Goal: Information Seeking & Learning: Check status

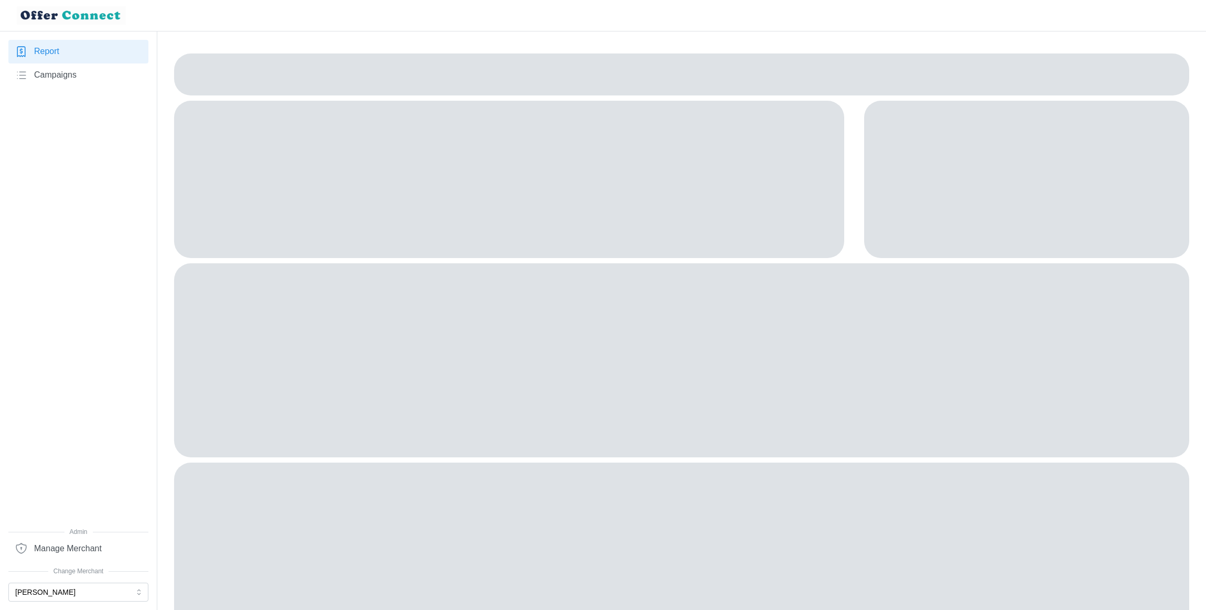
scroll to position [47, 0]
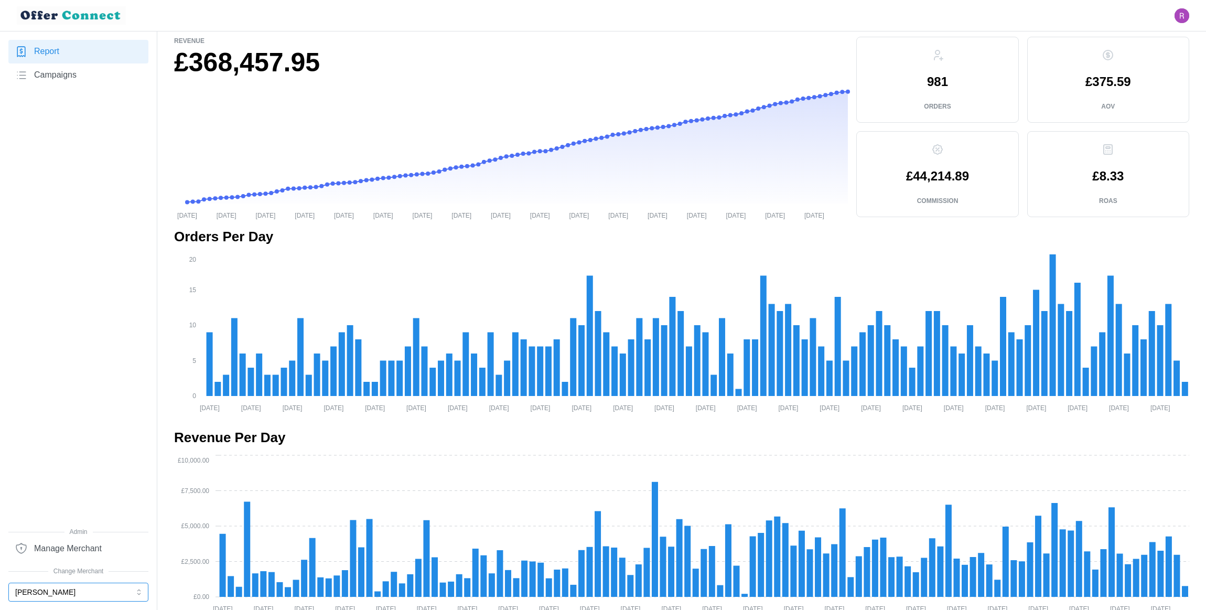
click at [80, 590] on button "[PERSON_NAME]" at bounding box center [78, 592] width 140 height 19
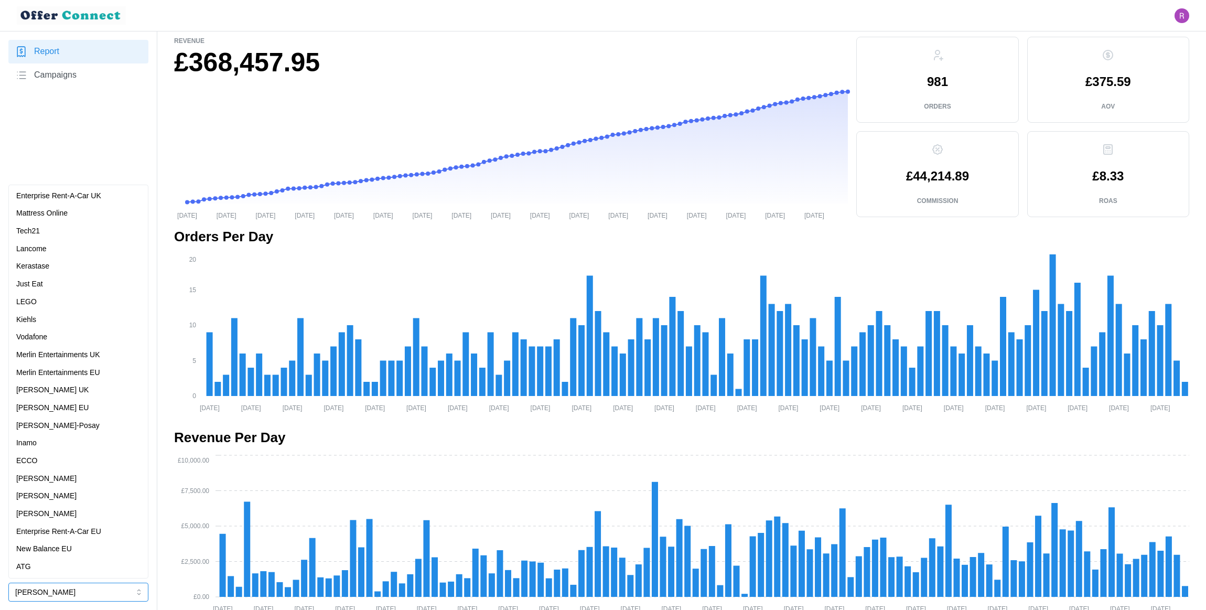
click at [55, 305] on div "LEGO" at bounding box center [78, 302] width 124 height 12
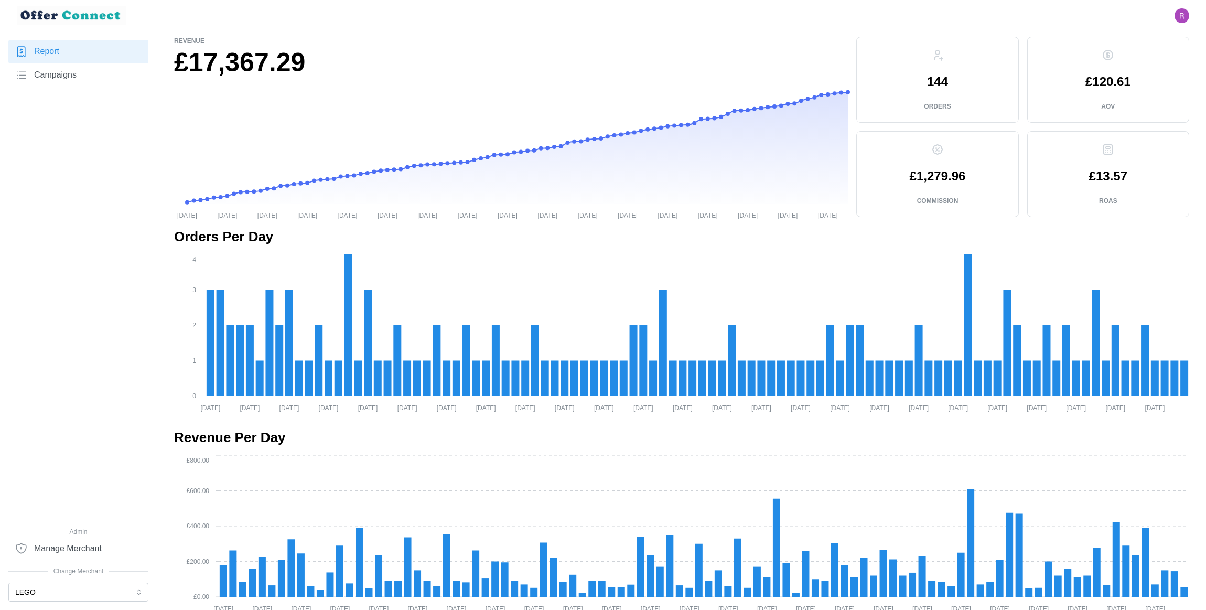
scroll to position [0, 0]
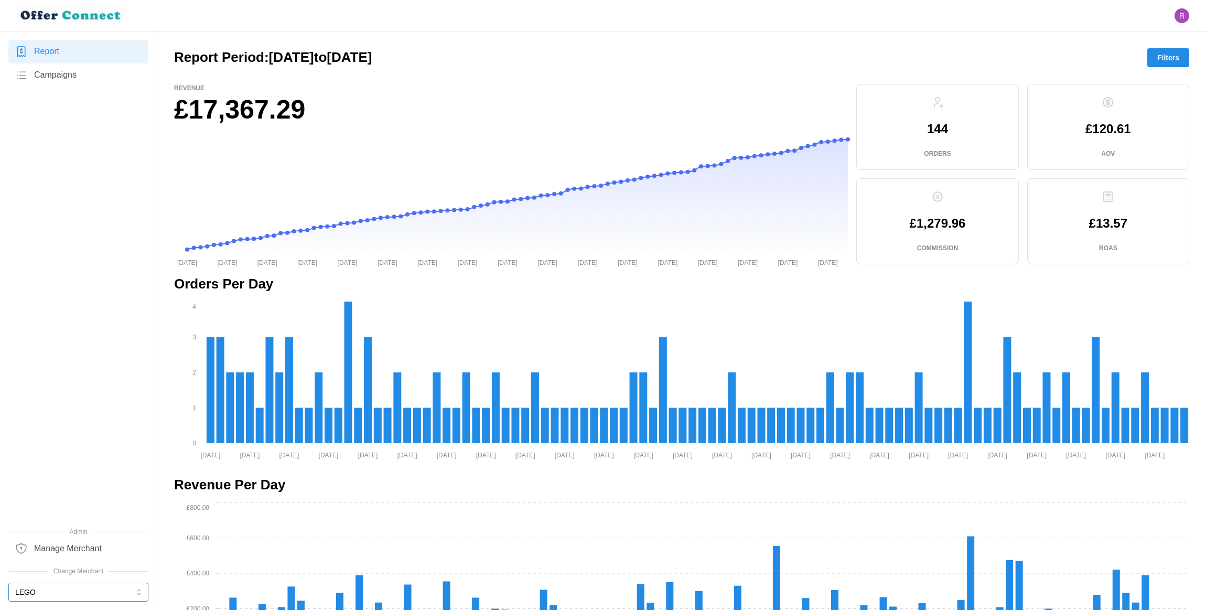
click at [72, 588] on button "LEGO" at bounding box center [78, 592] width 140 height 19
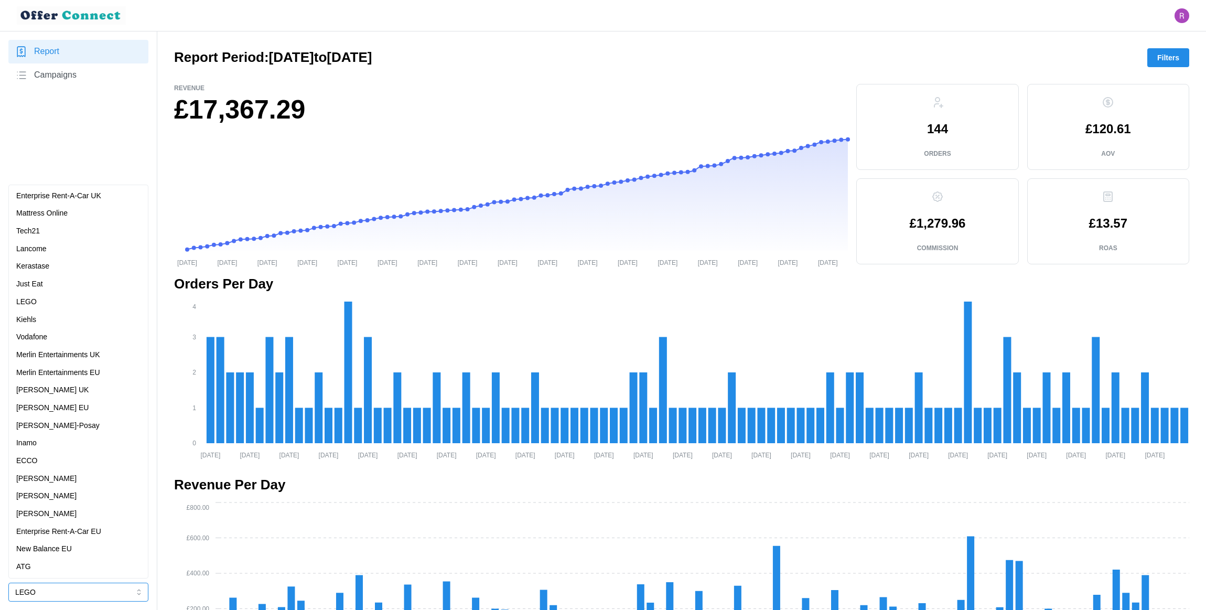
click at [72, 354] on p "Merlin Entertainments UK" at bounding box center [58, 355] width 84 height 12
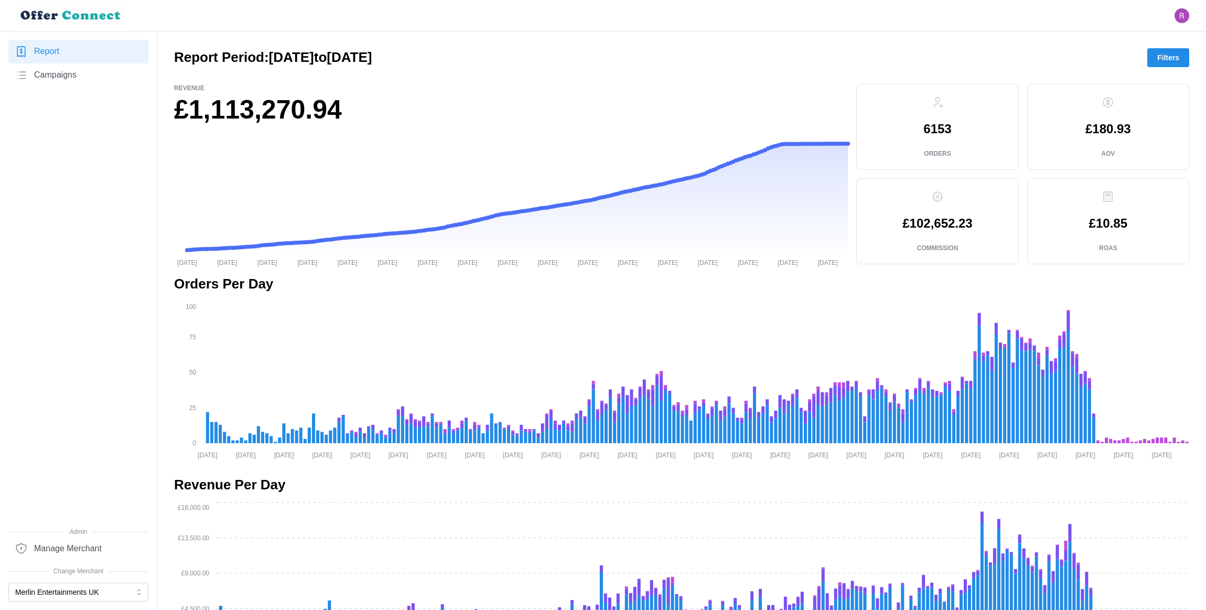
click at [76, 547] on span "Manage Merchant" at bounding box center [68, 548] width 68 height 13
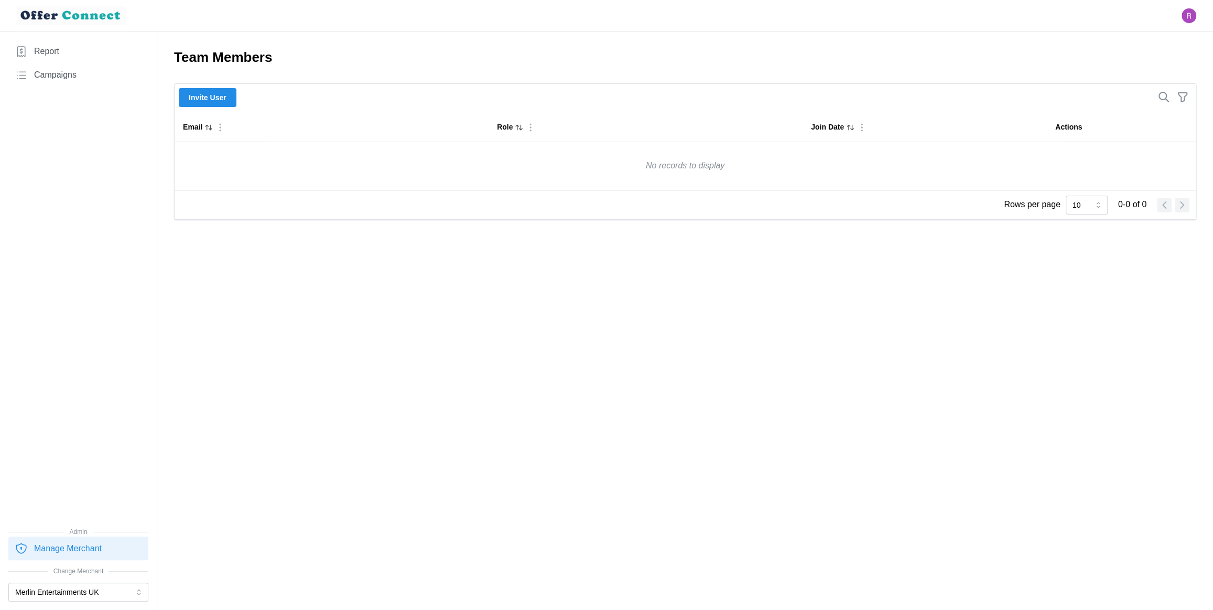
click at [71, 48] on link "Report" at bounding box center [78, 52] width 140 height 24
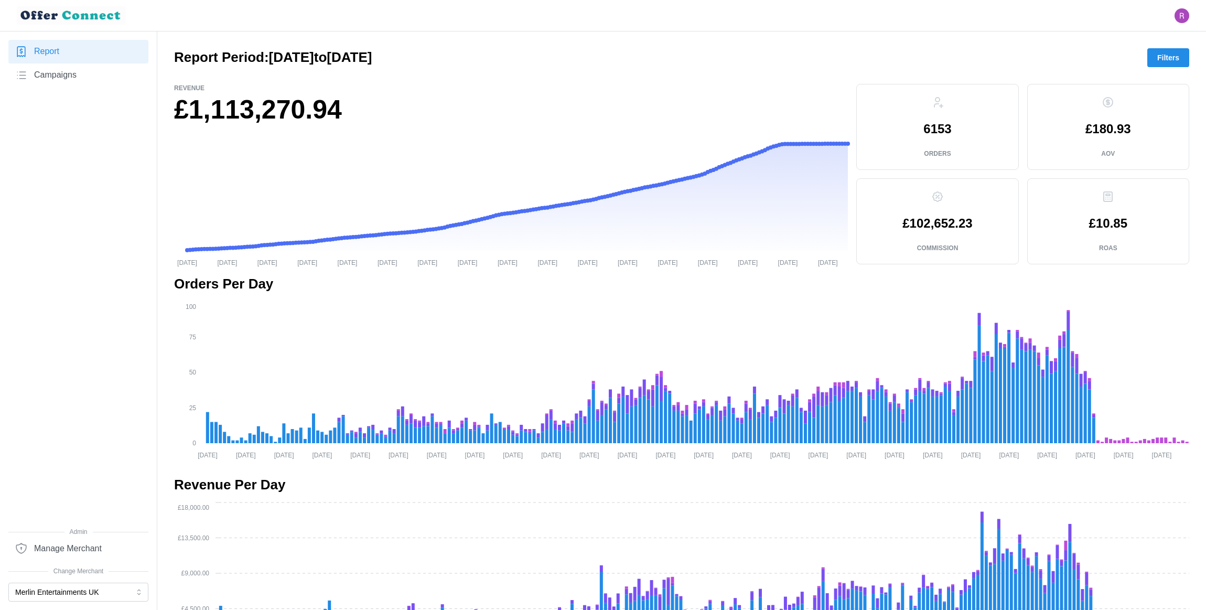
click at [80, 79] on link "Campaigns" at bounding box center [78, 75] width 140 height 24
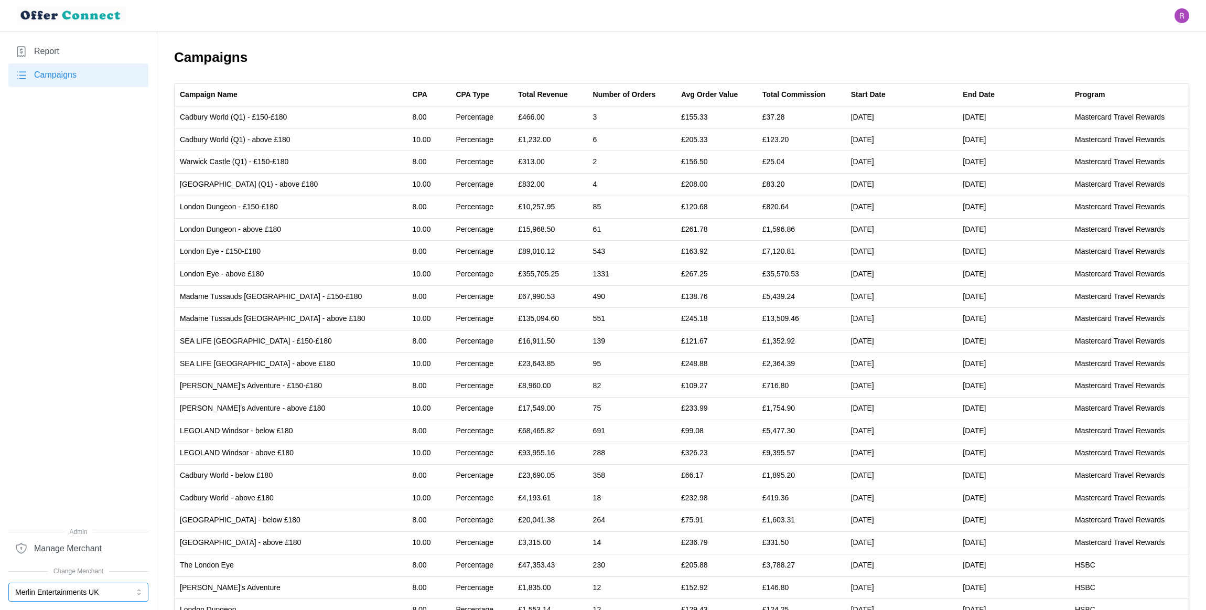
click at [100, 588] on button "Merlin Entertainments UK" at bounding box center [78, 592] width 140 height 19
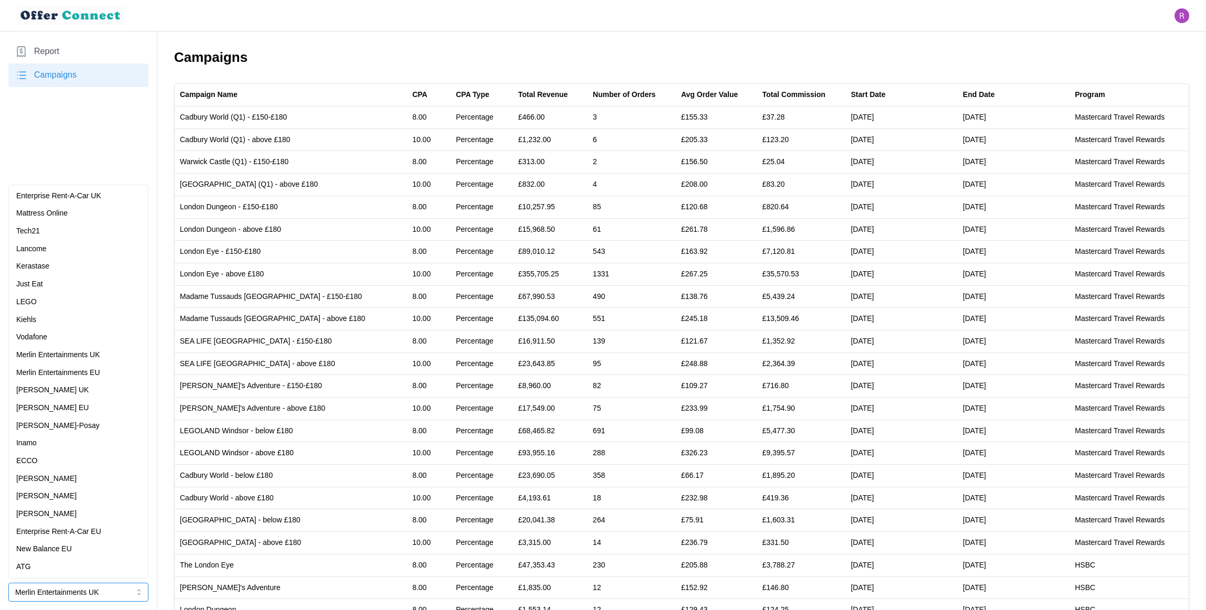
click at [53, 303] on div "LEGO" at bounding box center [78, 302] width 124 height 12
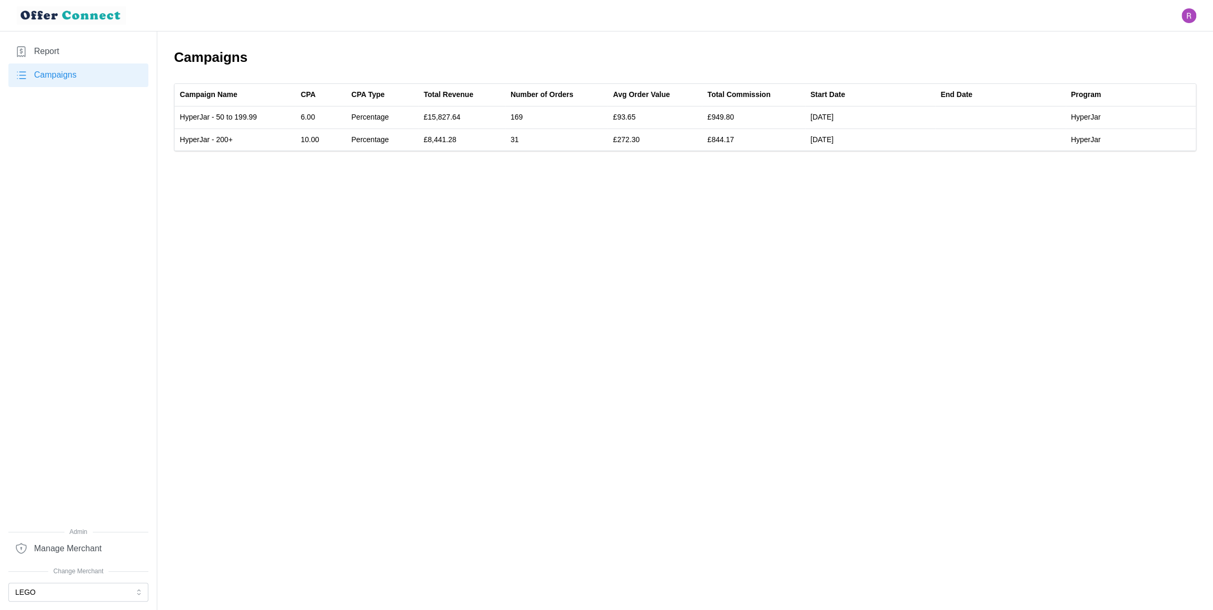
click at [72, 51] on link "Report" at bounding box center [78, 52] width 140 height 24
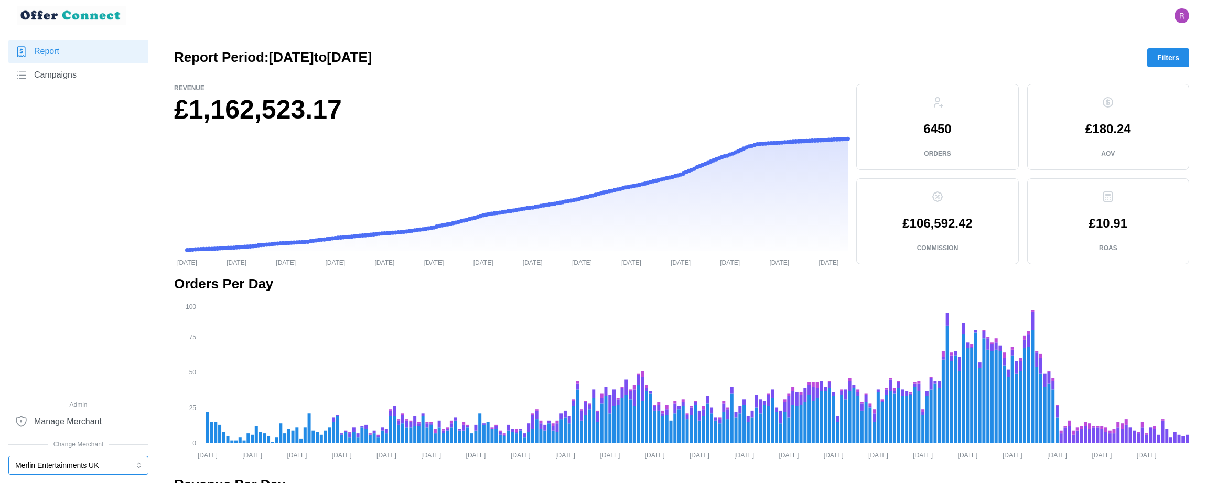
click at [103, 465] on button "Merlin Entertainments UK" at bounding box center [78, 465] width 140 height 19
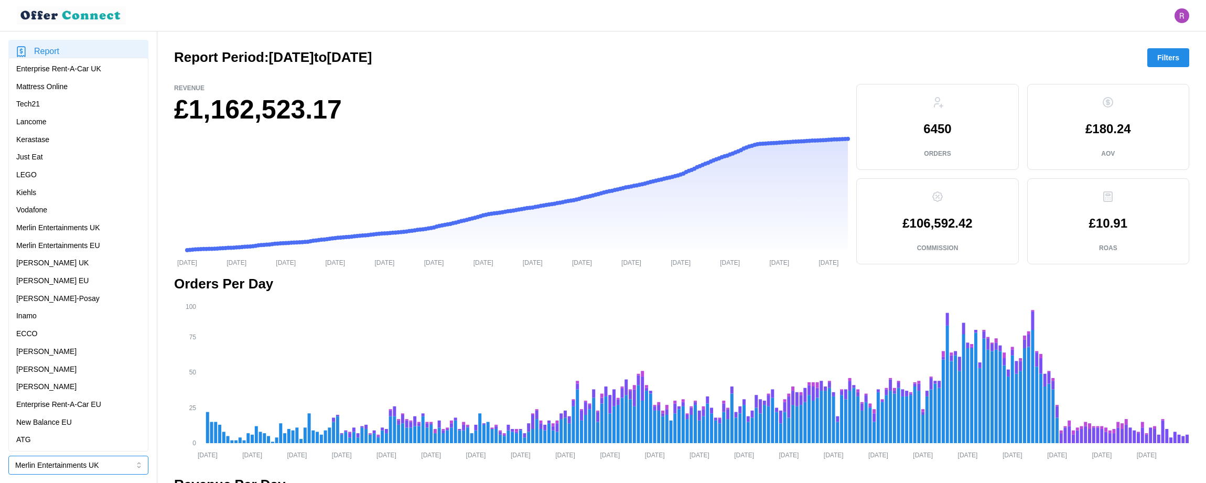
click at [77, 87] on div "Mattress Online" at bounding box center [78, 87] width 124 height 12
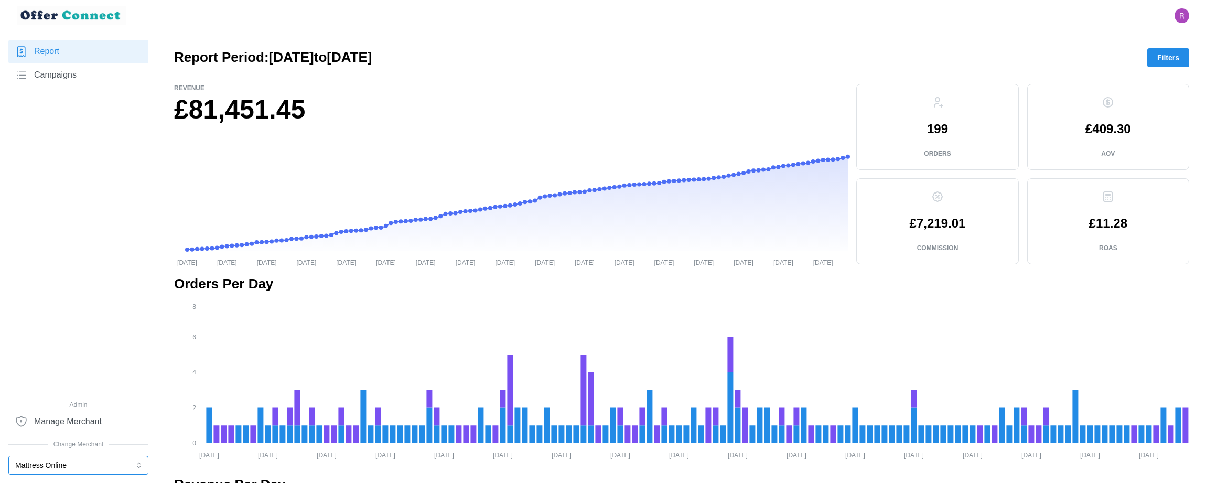
click at [56, 464] on button "Mattress Online" at bounding box center [78, 465] width 140 height 19
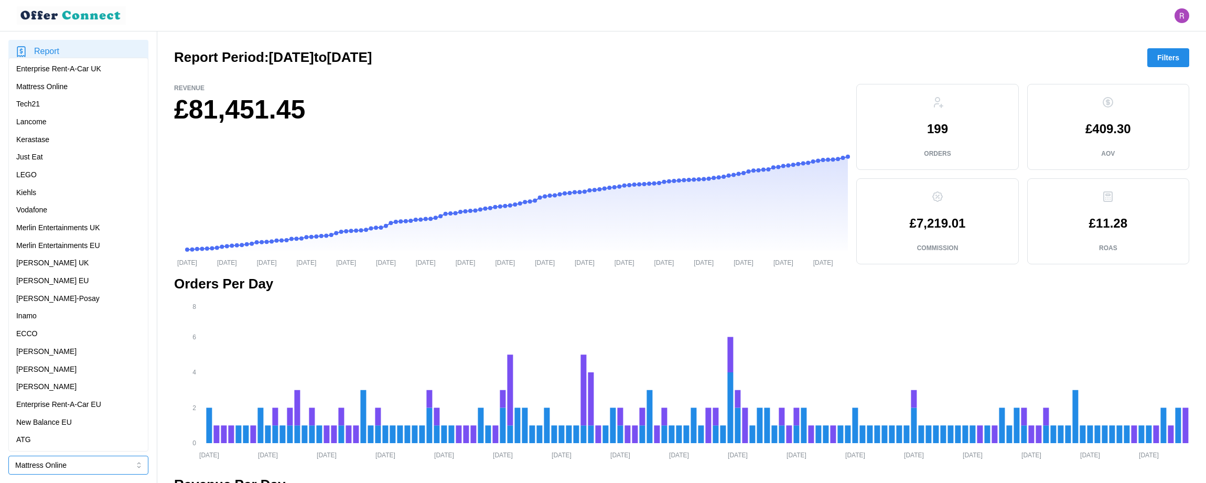
click at [66, 207] on div "Vodafone" at bounding box center [78, 211] width 124 height 12
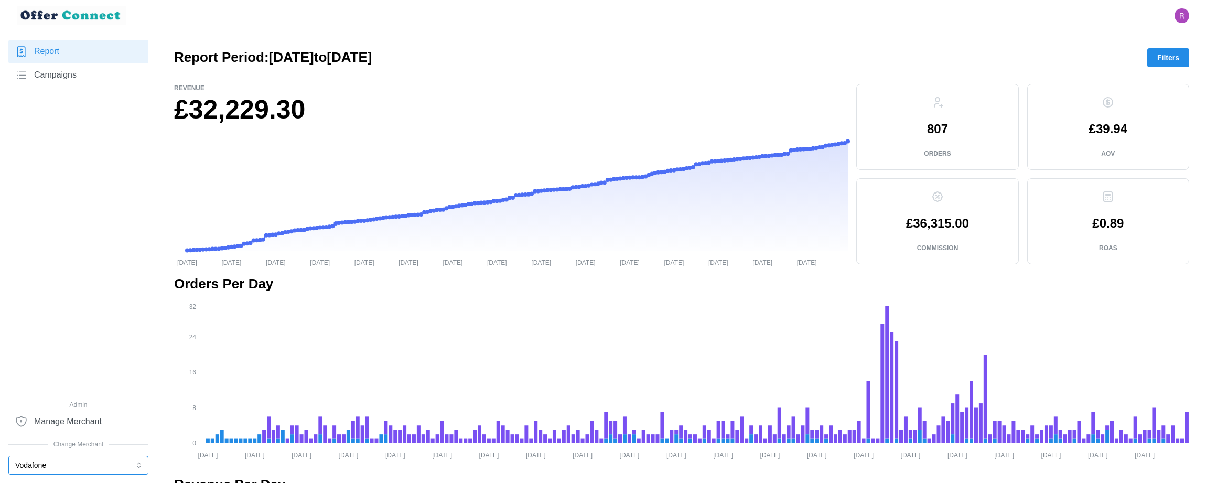
click at [39, 466] on button "Vodafone" at bounding box center [78, 465] width 140 height 19
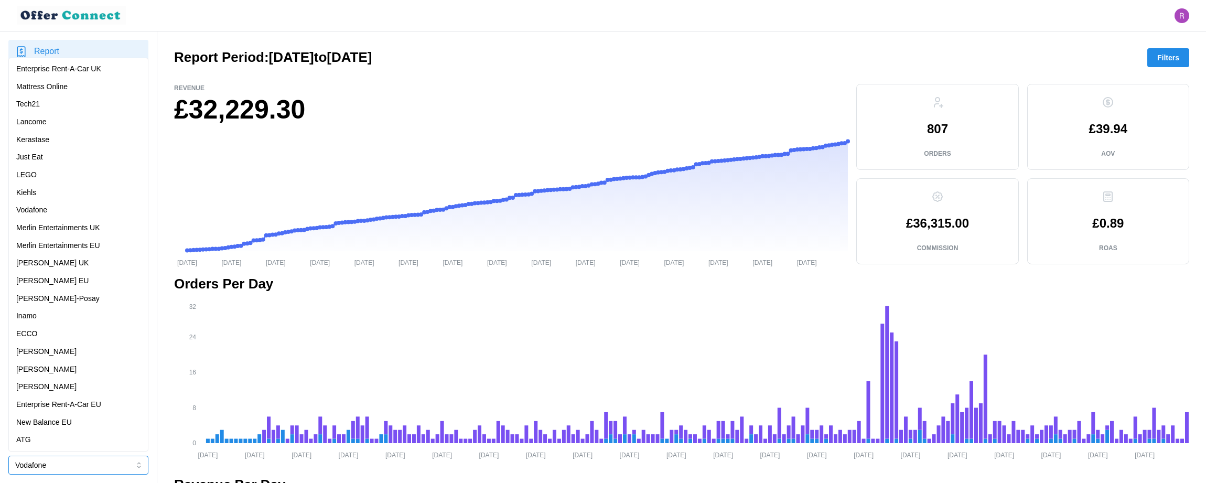
click at [75, 291] on div "[PERSON_NAME]-Posay" at bounding box center [78, 299] width 135 height 18
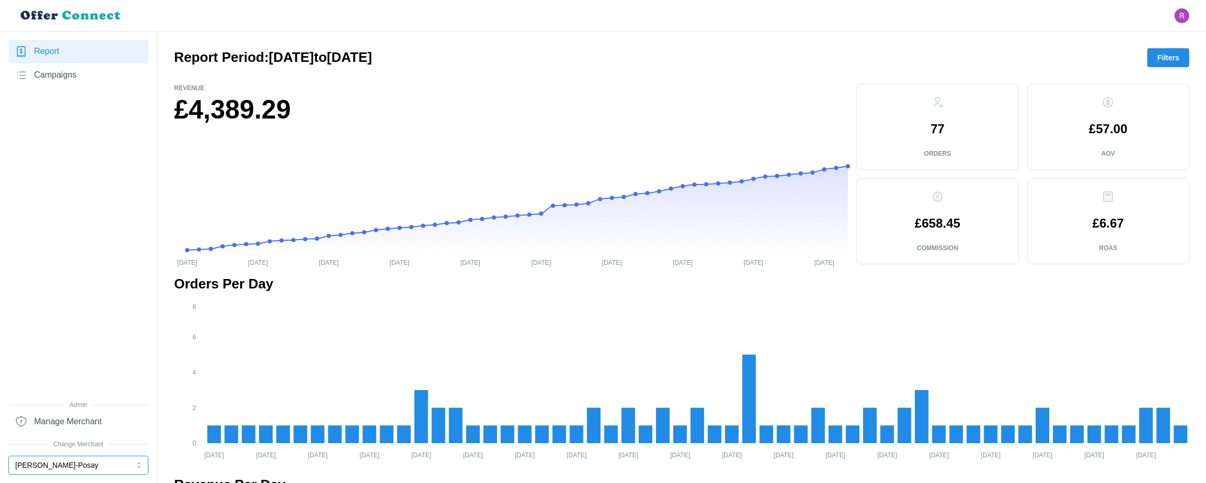
click at [66, 462] on button "[PERSON_NAME]-Posay" at bounding box center [78, 465] width 140 height 19
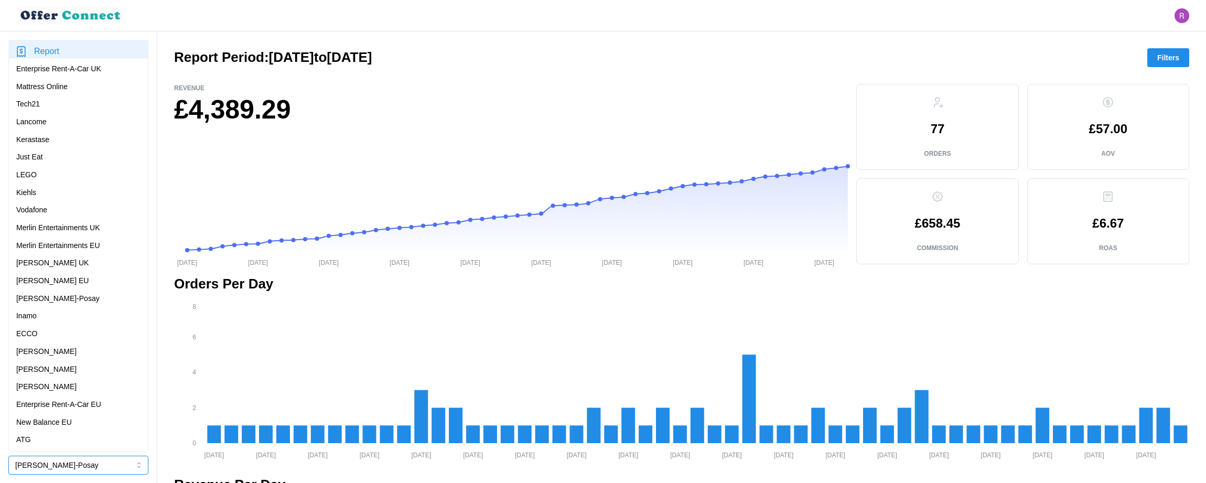
click at [57, 389] on p "[PERSON_NAME]" at bounding box center [46, 387] width 60 height 12
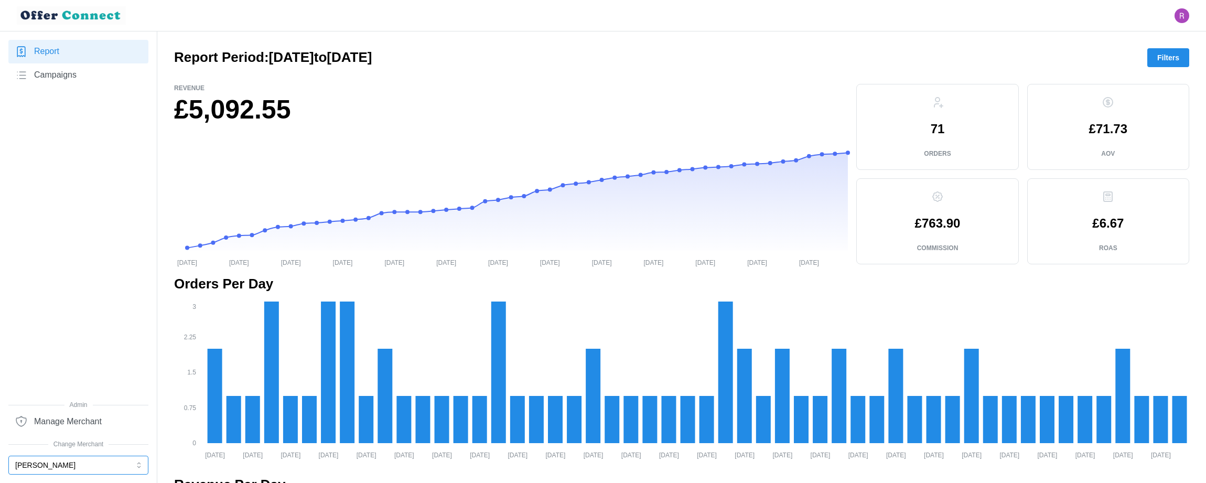
click at [56, 460] on button "[PERSON_NAME]" at bounding box center [78, 465] width 140 height 19
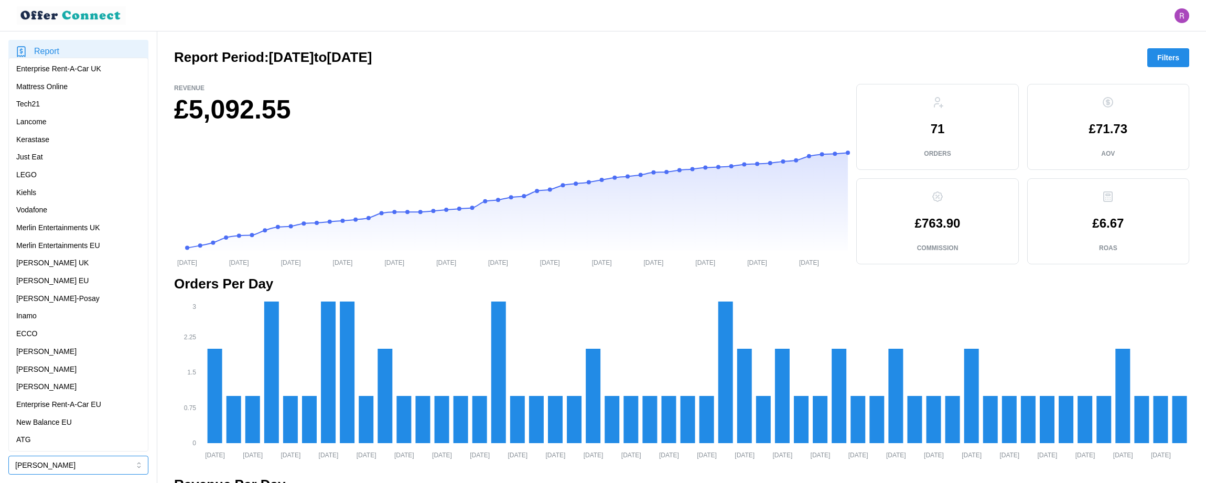
click at [80, 189] on div "Kiehls" at bounding box center [78, 193] width 124 height 12
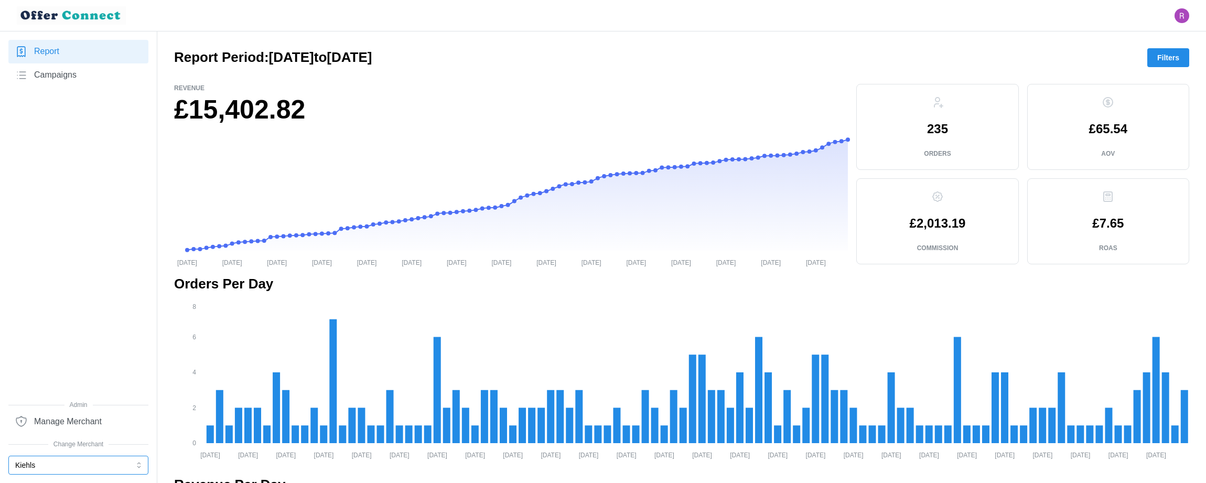
click at [55, 467] on button "Kiehls" at bounding box center [78, 465] width 140 height 19
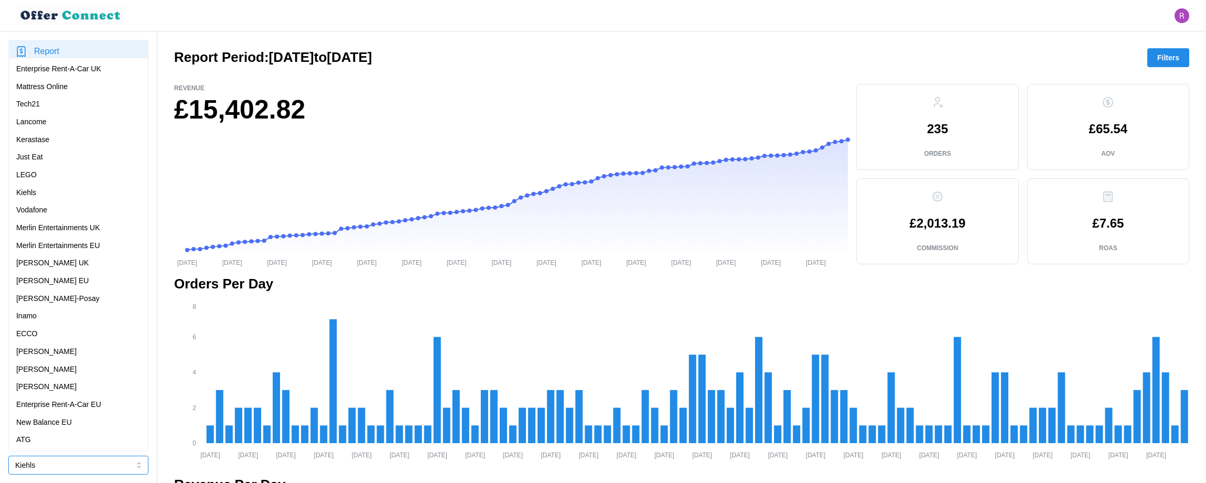
click at [83, 121] on div "Lancome" at bounding box center [78, 122] width 124 height 12
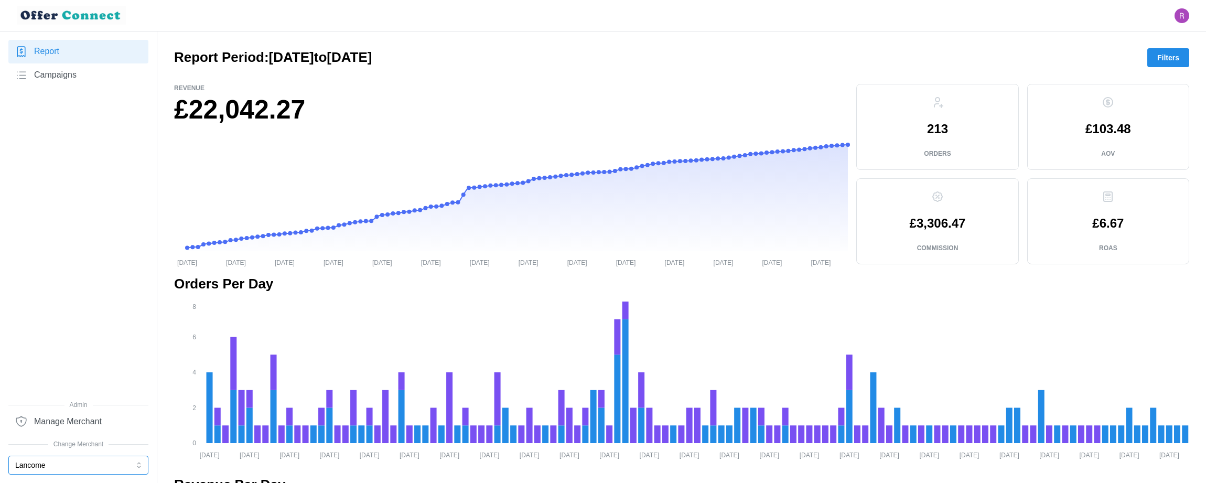
click at [55, 462] on button "Lancome" at bounding box center [78, 465] width 140 height 19
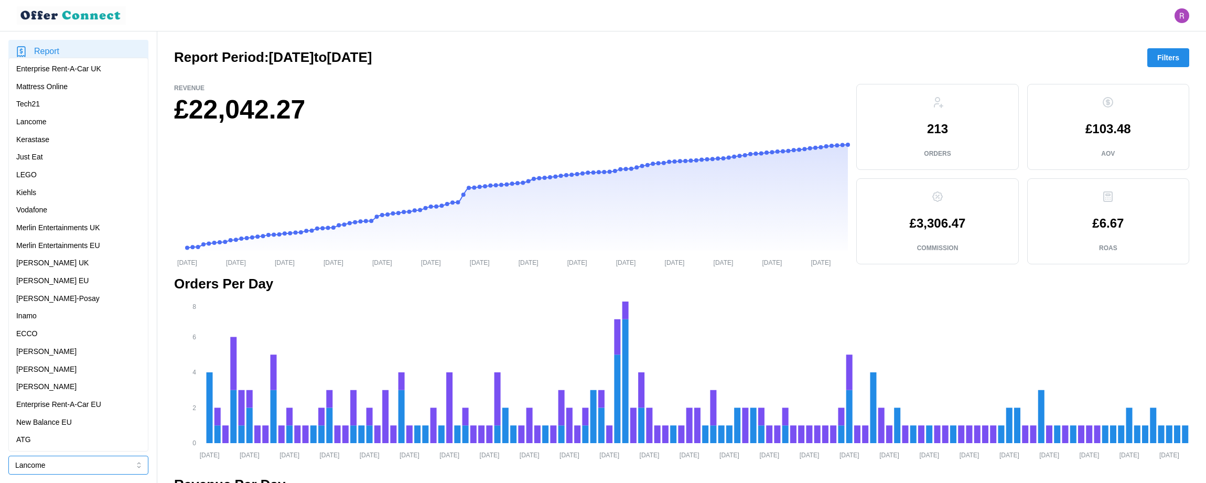
click at [40, 371] on p "[PERSON_NAME]" at bounding box center [46, 370] width 60 height 12
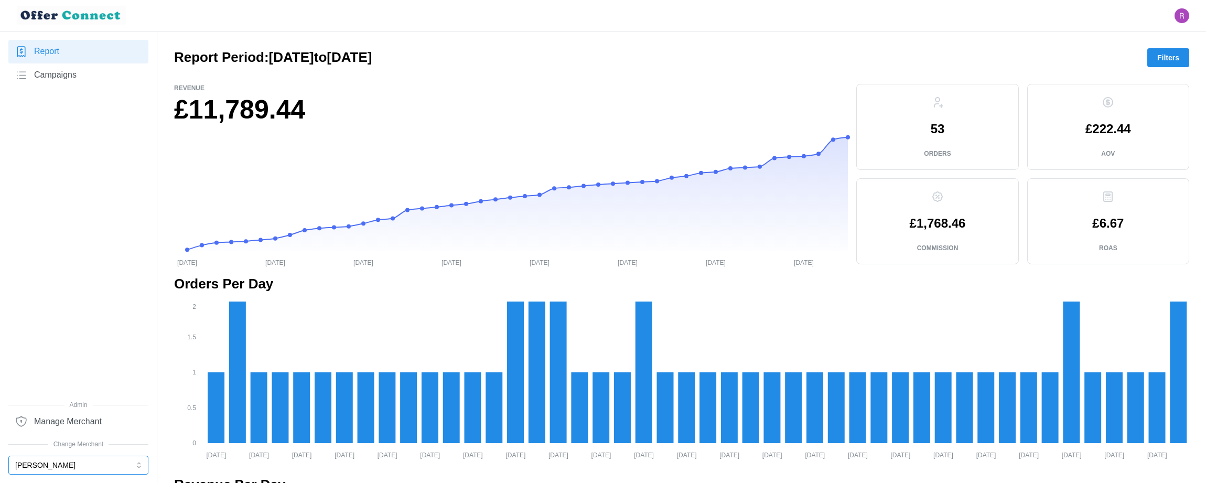
click at [39, 460] on button "[PERSON_NAME]" at bounding box center [78, 465] width 140 height 19
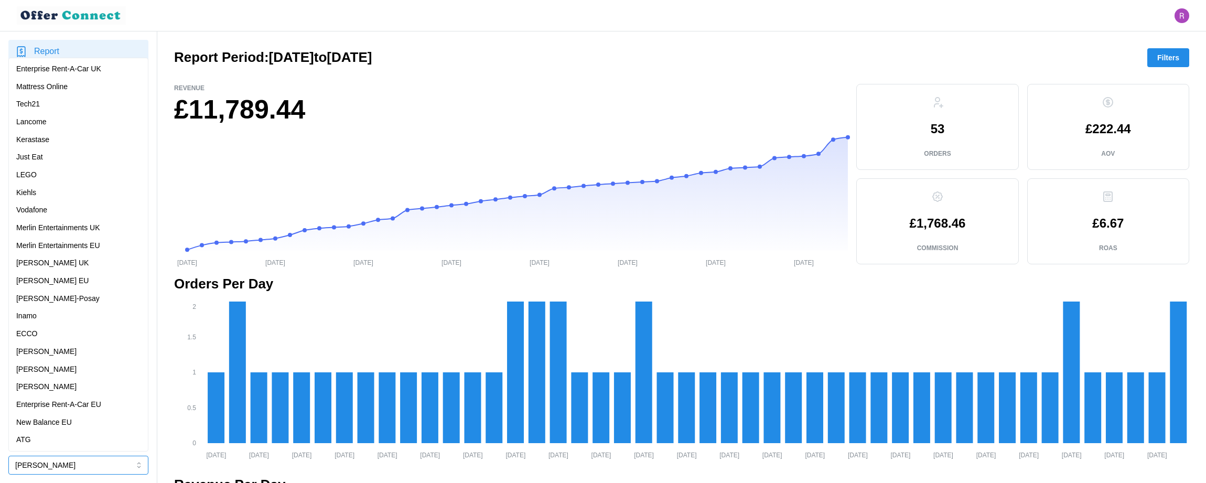
click at [72, 139] on div "Kerastase" at bounding box center [78, 140] width 124 height 12
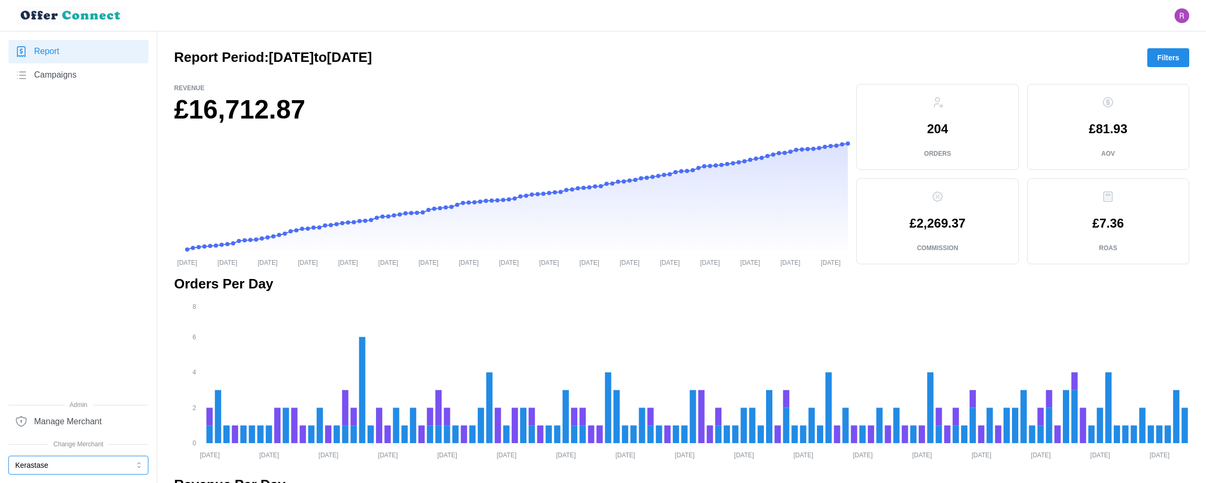
click at [49, 470] on button "Kerastase" at bounding box center [78, 465] width 140 height 19
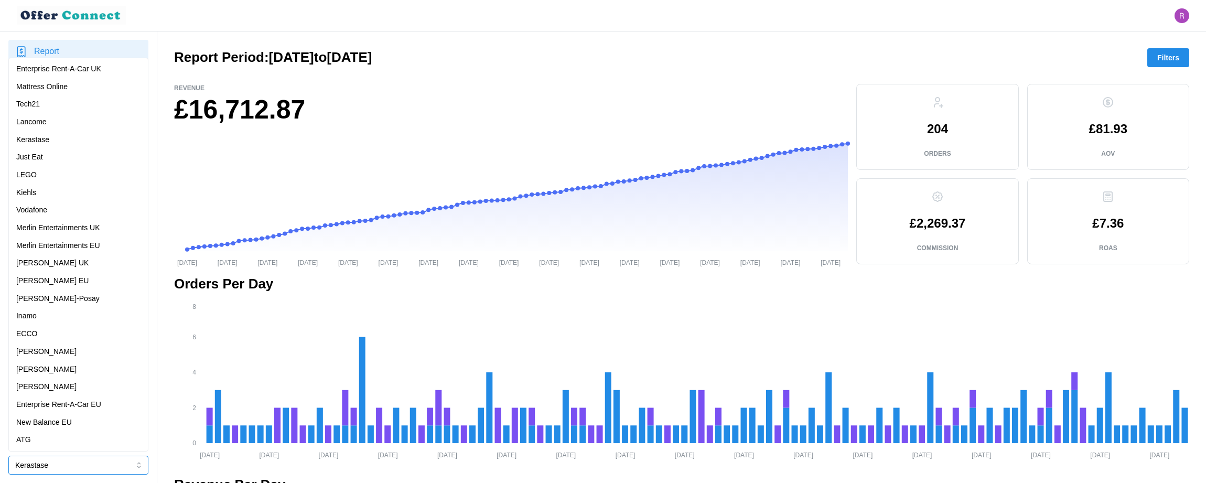
click at [77, 89] on div "Mattress Online" at bounding box center [78, 87] width 124 height 12
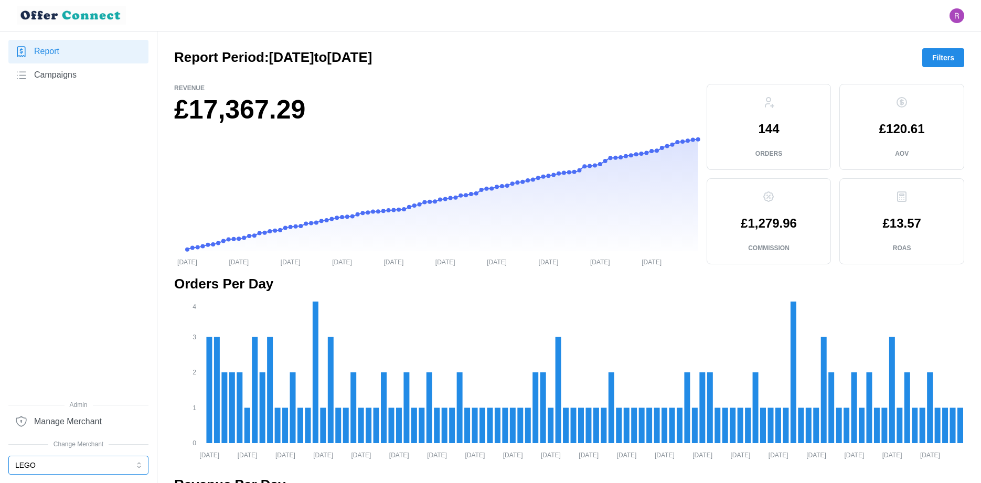
click at [39, 469] on button "LEGO" at bounding box center [78, 465] width 140 height 19
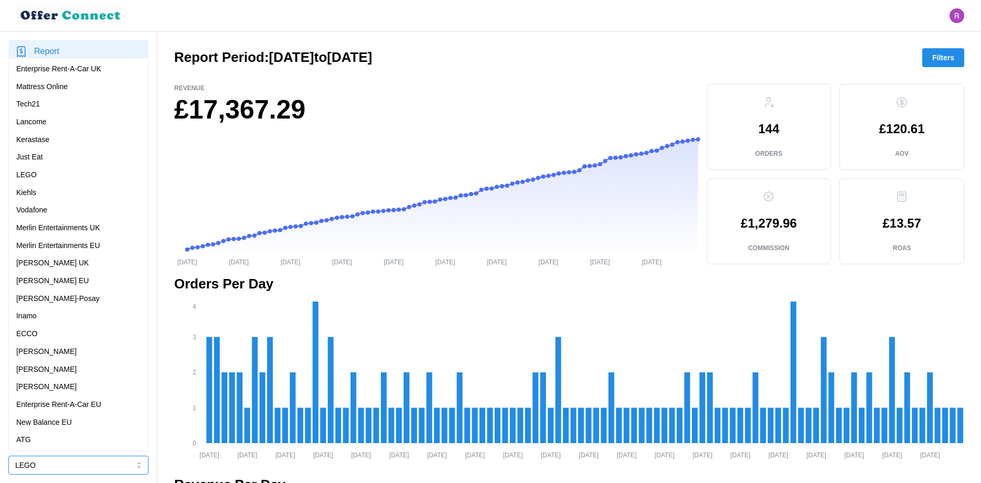
click at [44, 424] on p "New Balance EU" at bounding box center [44, 423] width 56 height 12
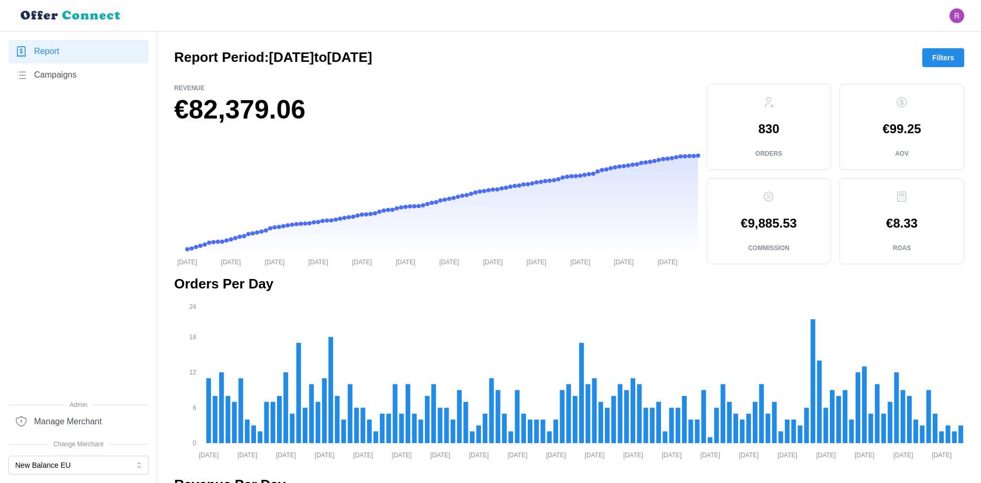
click at [950, 51] on span "Filters" at bounding box center [943, 58] width 22 height 18
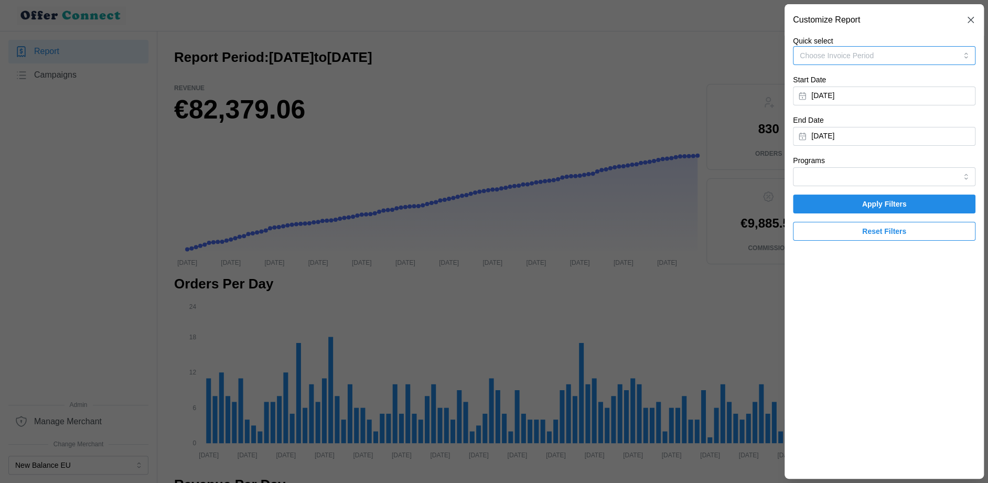
click at [950, 51] on button "Choose Invoice Period" at bounding box center [884, 55] width 182 height 19
click at [912, 87] on div "Invoice-Period-July-2025 28/06/2025 - 28/07/2025" at bounding box center [884, 85] width 167 height 21
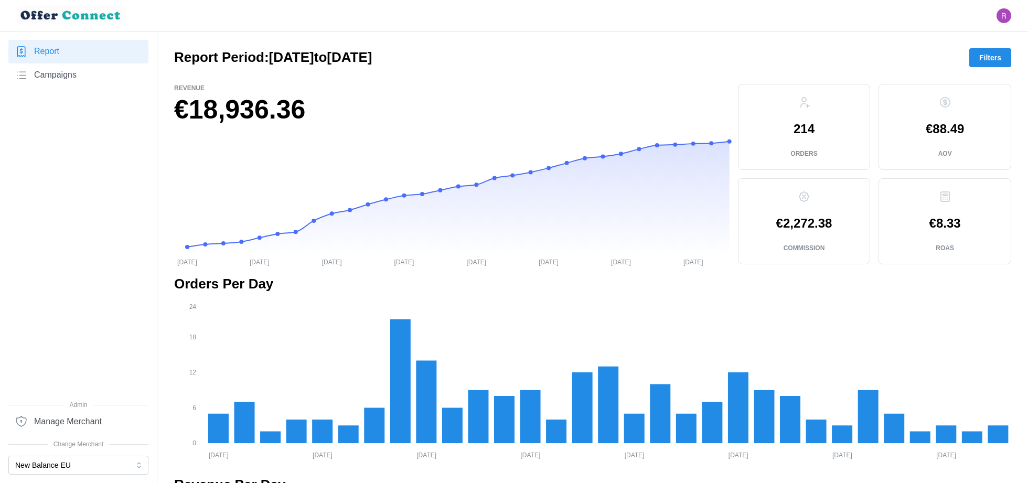
click at [980, 57] on span "Filters" at bounding box center [990, 58] width 22 height 18
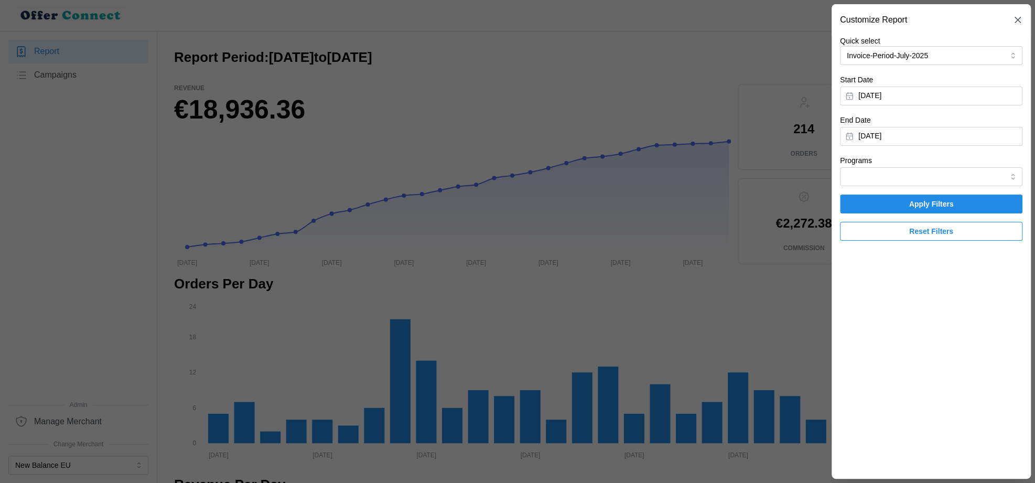
click at [929, 231] on span "Reset Filters" at bounding box center [931, 231] width 44 height 18
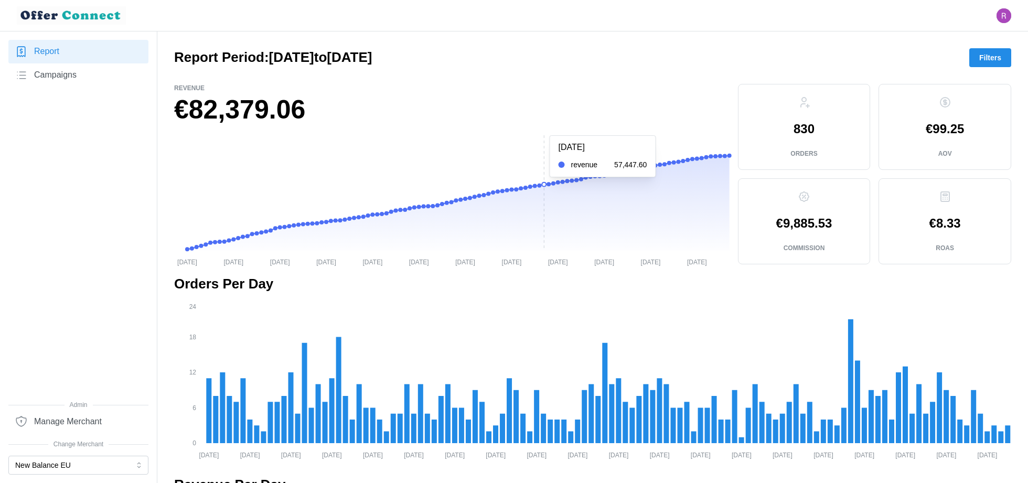
scroll to position [151, 0]
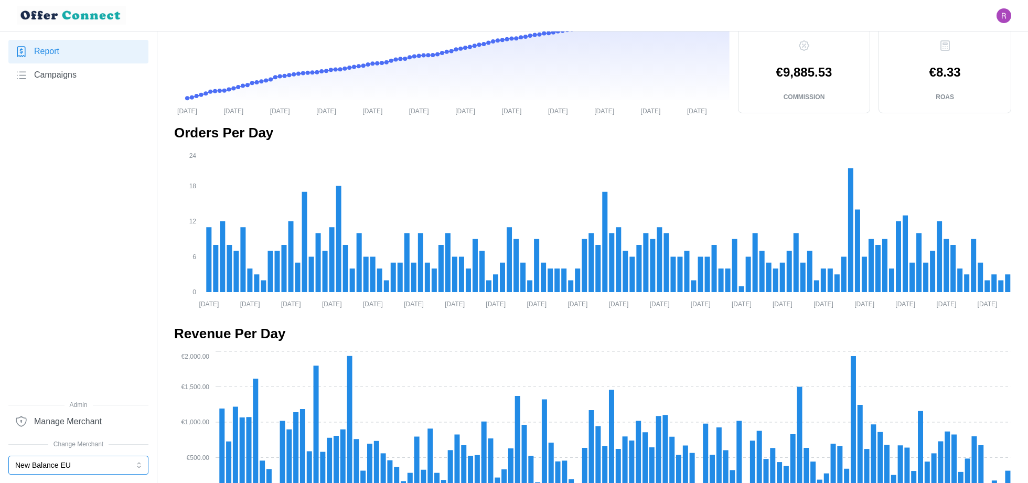
click at [68, 467] on button "New Balance EU" at bounding box center [78, 465] width 140 height 19
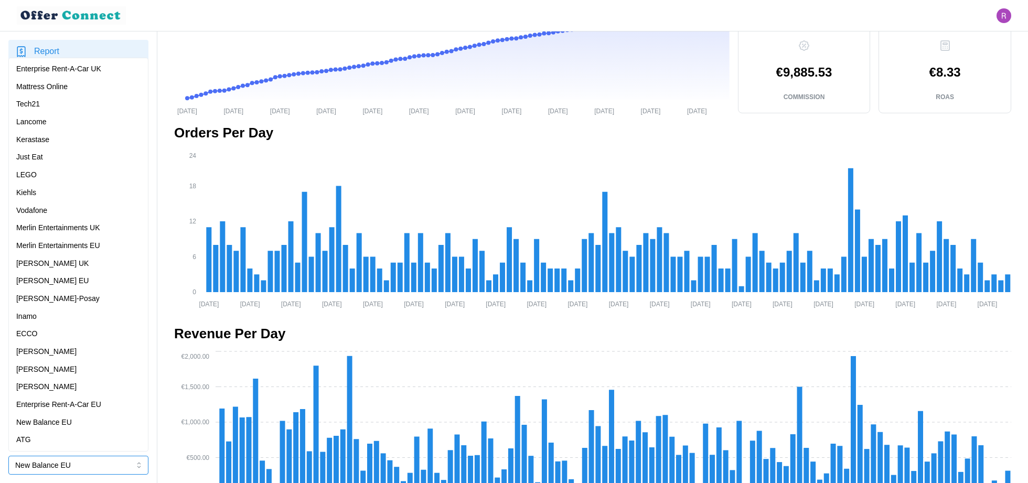
click at [59, 85] on p "Mattress Online" at bounding box center [41, 87] width 51 height 12
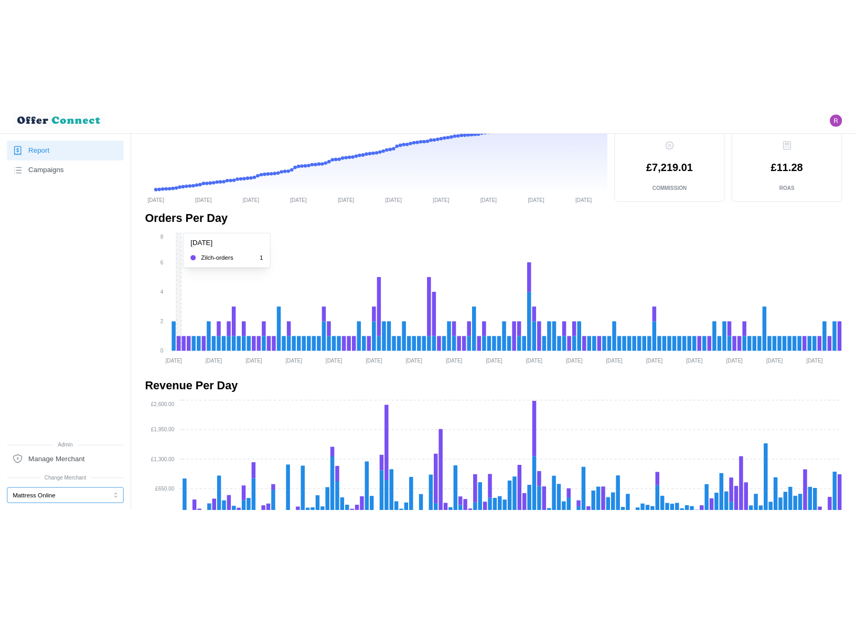
scroll to position [0, 0]
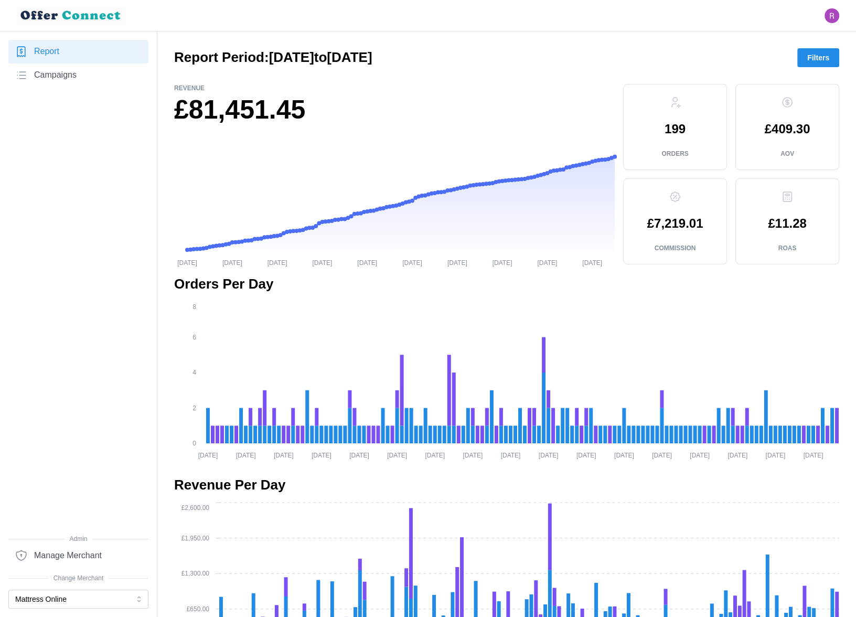
click at [803, 283] on h2 "Orders Per Day" at bounding box center [506, 284] width 665 height 18
click at [79, 482] on button "Mattress Online" at bounding box center [78, 598] width 140 height 19
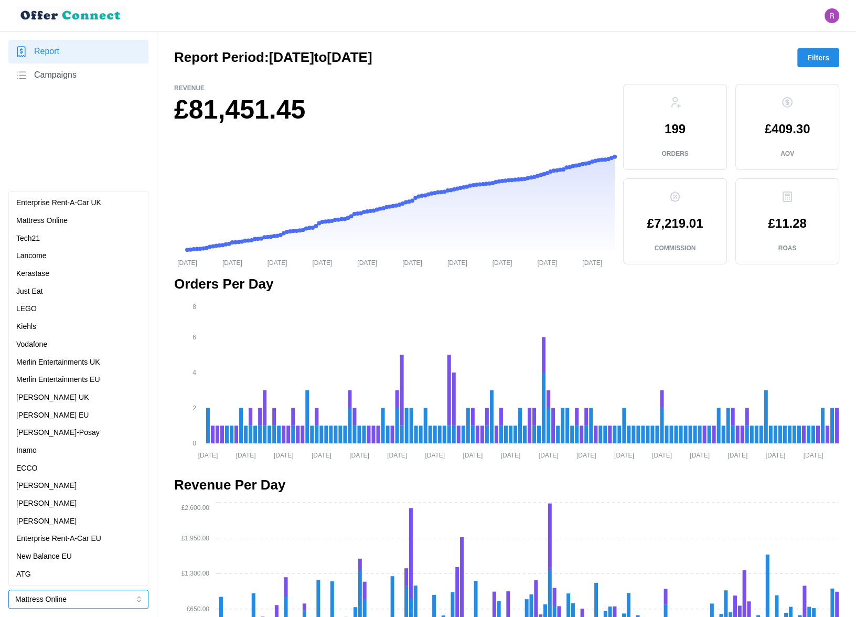
click at [48, 258] on div "Lancome" at bounding box center [78, 256] width 124 height 12
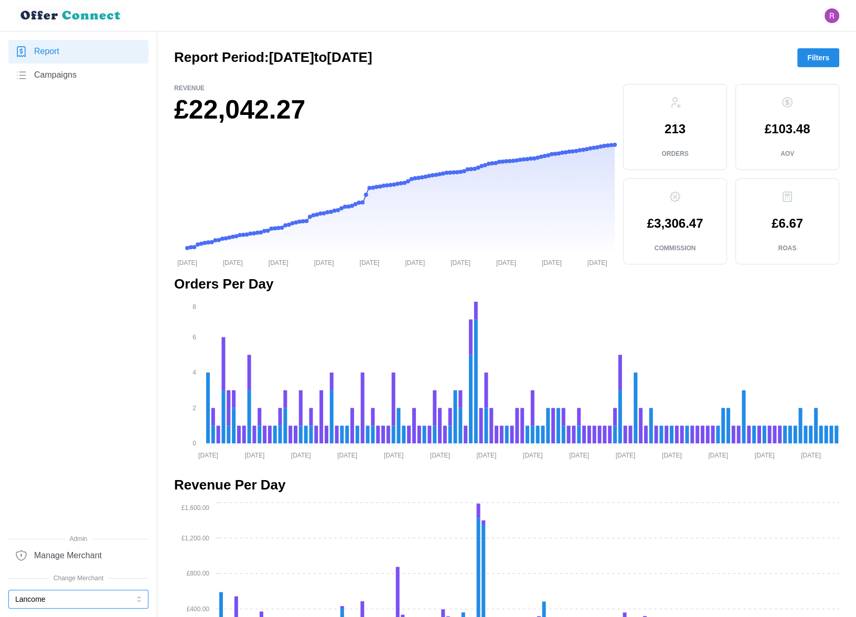
click at [85, 482] on button "Lancome" at bounding box center [78, 598] width 140 height 19
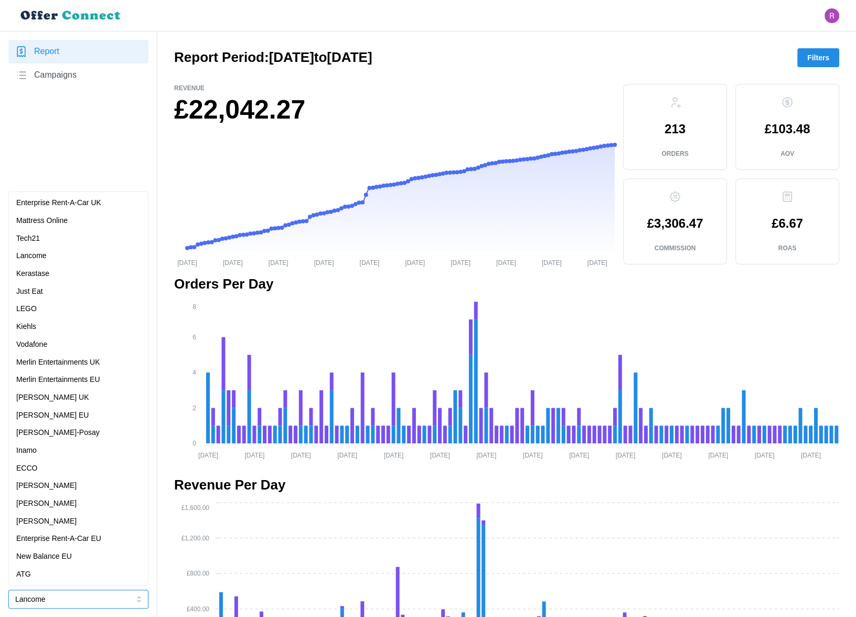
click at [58, 268] on div "Kerastase" at bounding box center [78, 274] width 124 height 12
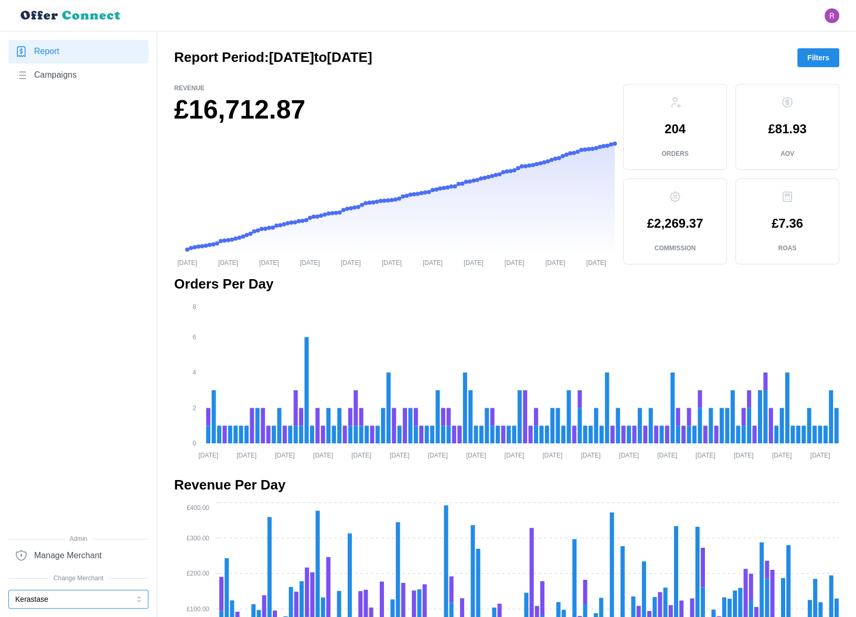
click at [72, 482] on button "Kerastase" at bounding box center [78, 598] width 140 height 19
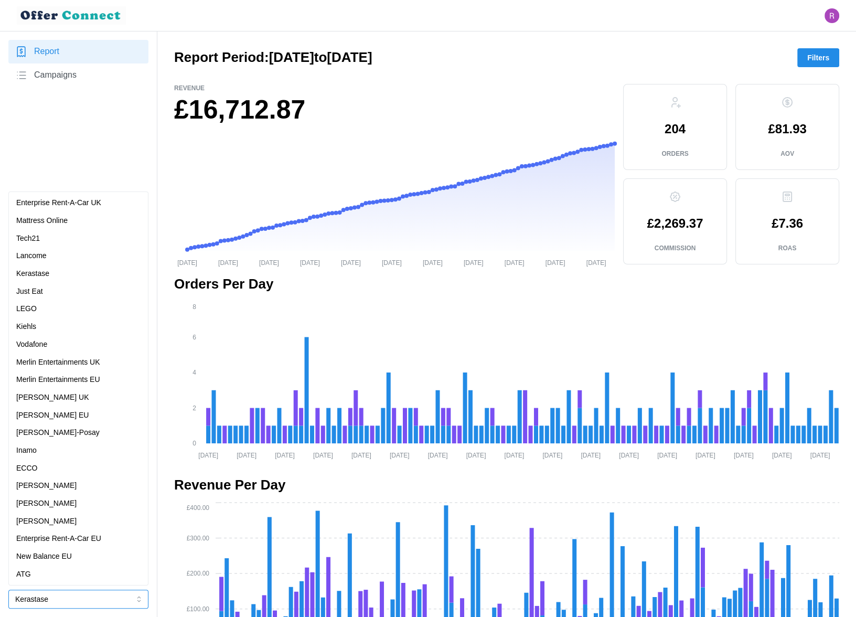
click at [46, 327] on div "Kiehls" at bounding box center [78, 327] width 124 height 12
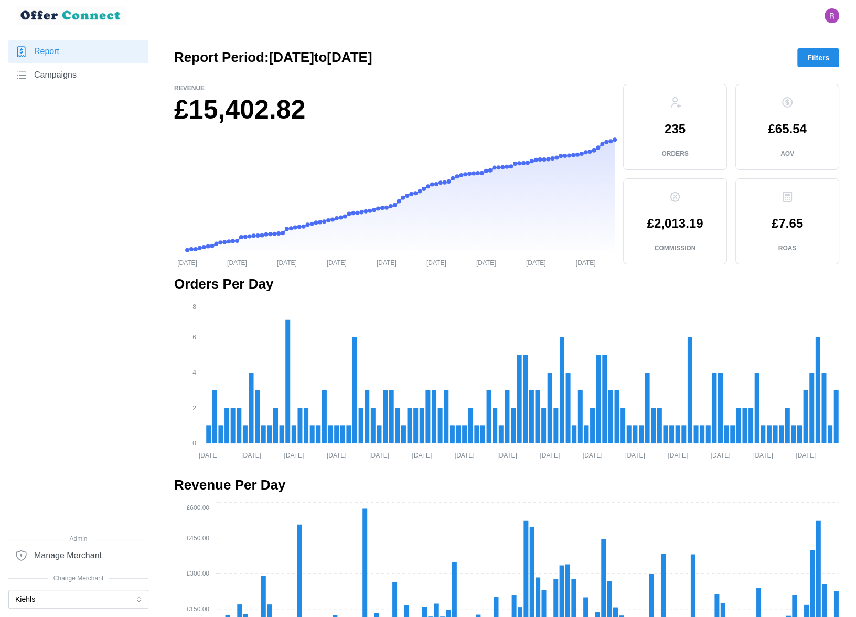
click at [210, 113] on h1 "£15,402.82" at bounding box center [394, 110] width 440 height 34
click at [209, 113] on h1 "£15,402.82" at bounding box center [394, 110] width 440 height 34
click at [69, 482] on button "Kiehls" at bounding box center [78, 598] width 140 height 19
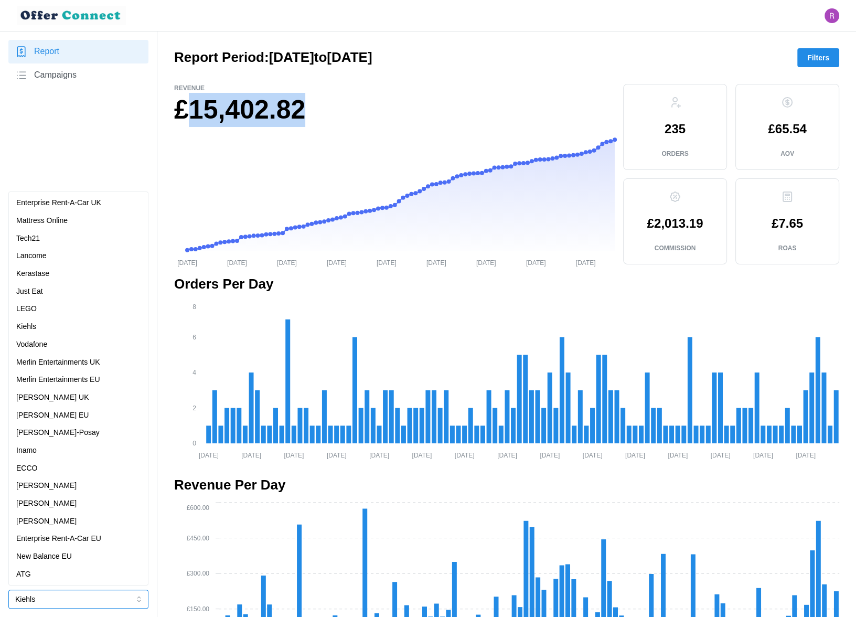
click at [64, 427] on p "[PERSON_NAME]-Posay" at bounding box center [57, 433] width 83 height 12
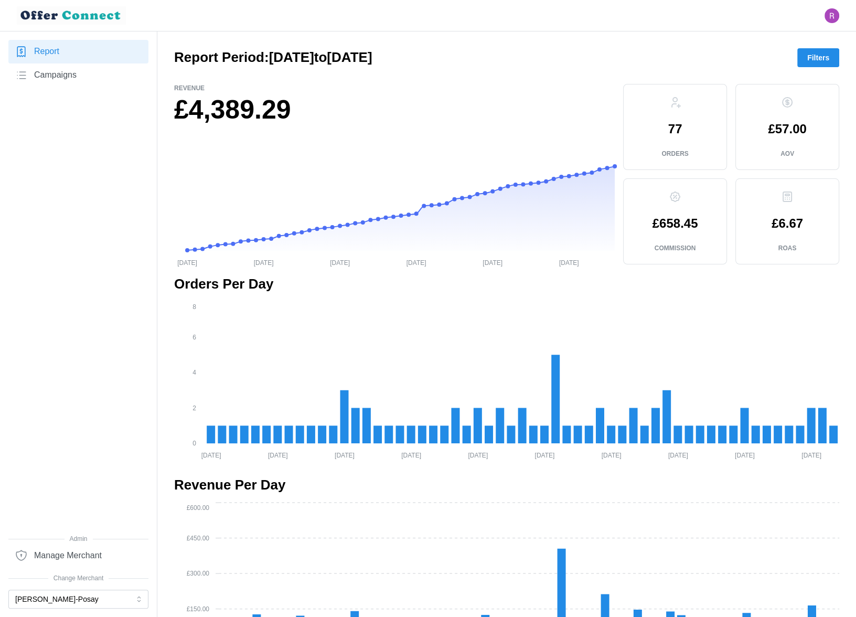
click at [260, 108] on h1 "£4,389.29" at bounding box center [394, 110] width 440 height 34
click at [72, 482] on button "[PERSON_NAME]-Posay" at bounding box center [78, 598] width 140 height 19
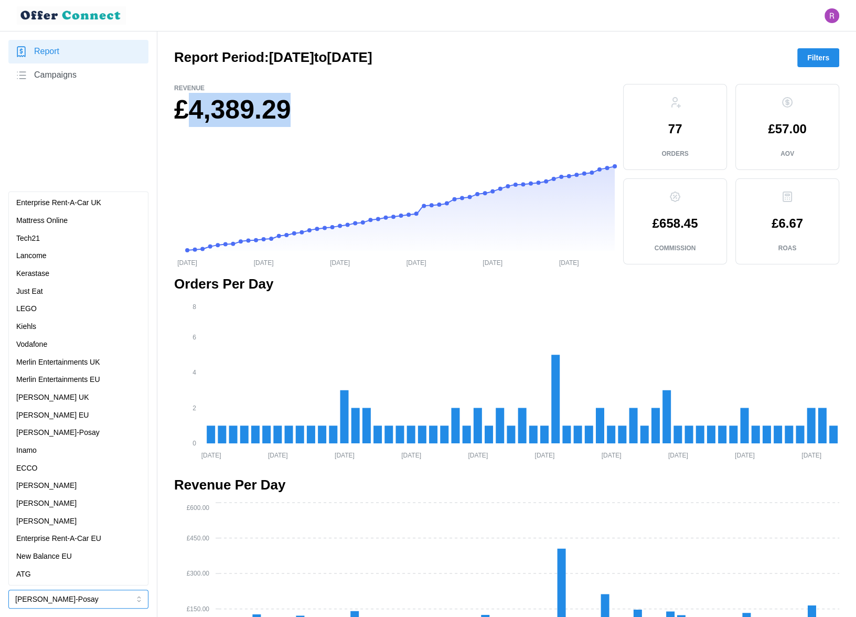
click at [66, 482] on div "[PERSON_NAME]" at bounding box center [78, 504] width 124 height 12
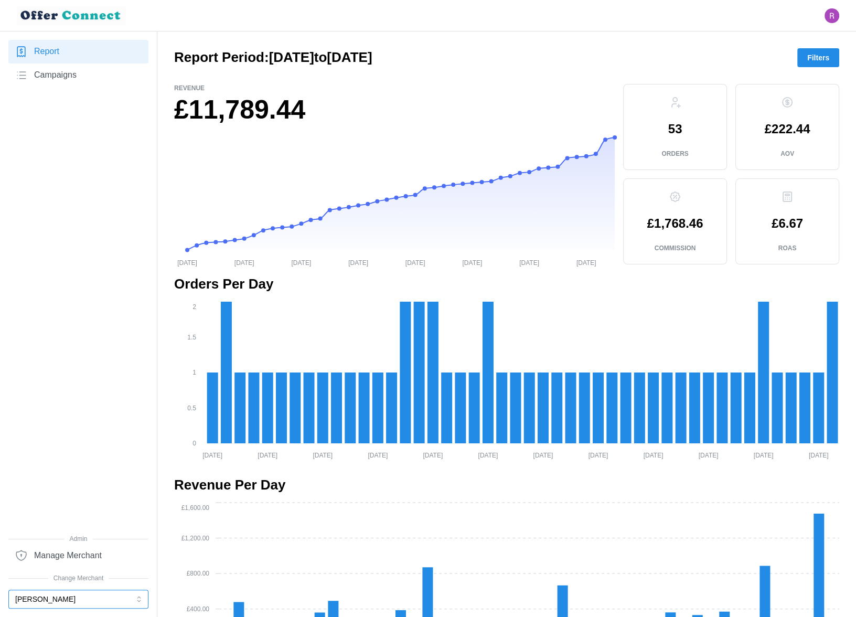
click at [67, 482] on button "[PERSON_NAME]" at bounding box center [78, 598] width 140 height 19
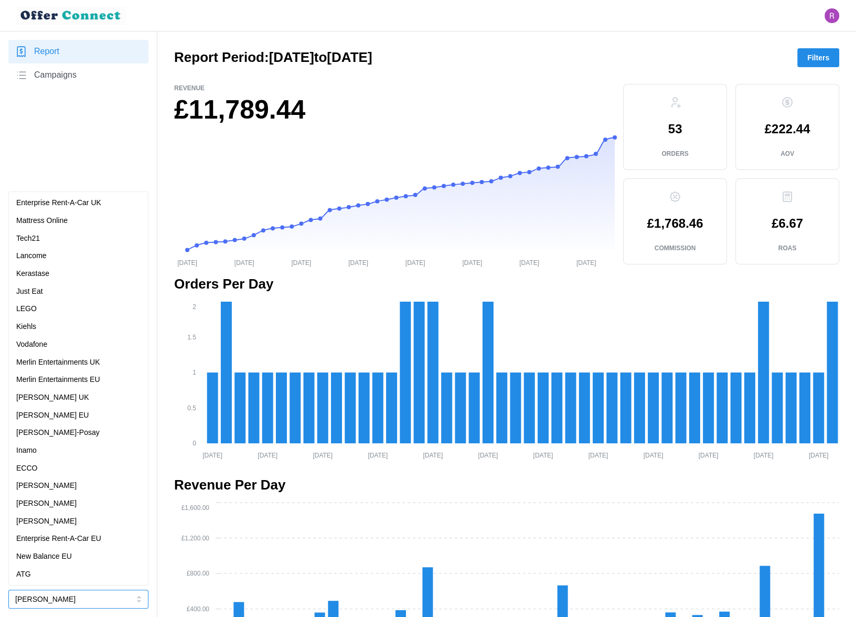
click at [42, 347] on p "Vodafone" at bounding box center [31, 345] width 31 height 12
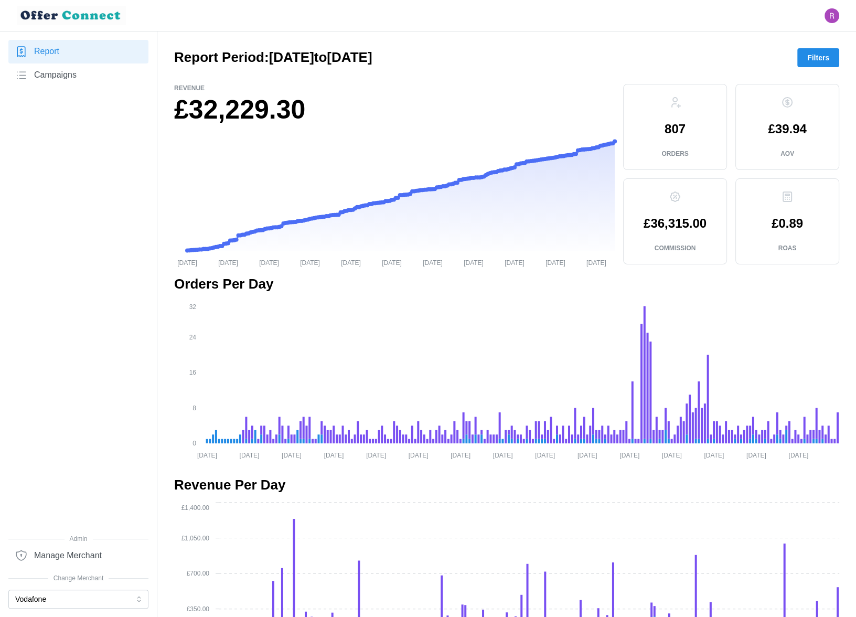
click at [89, 76] on link "Campaigns" at bounding box center [78, 75] width 140 height 24
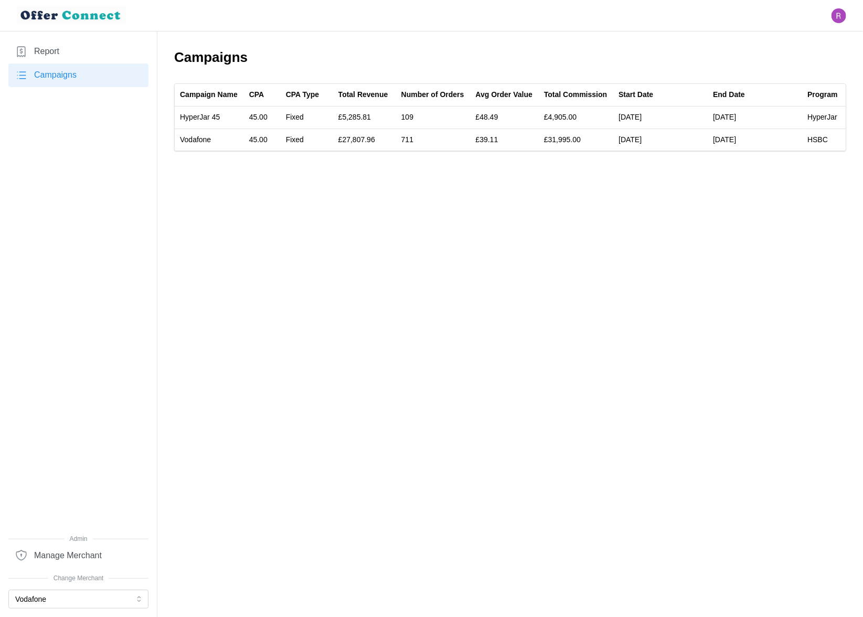
click at [671, 205] on main "Campaigns Campaign Name CPA CPA Type Total Revenue Number of Orders Avg Order V…" at bounding box center [431, 308] width 863 height 617
click at [72, 60] on link "Report" at bounding box center [78, 52] width 140 height 24
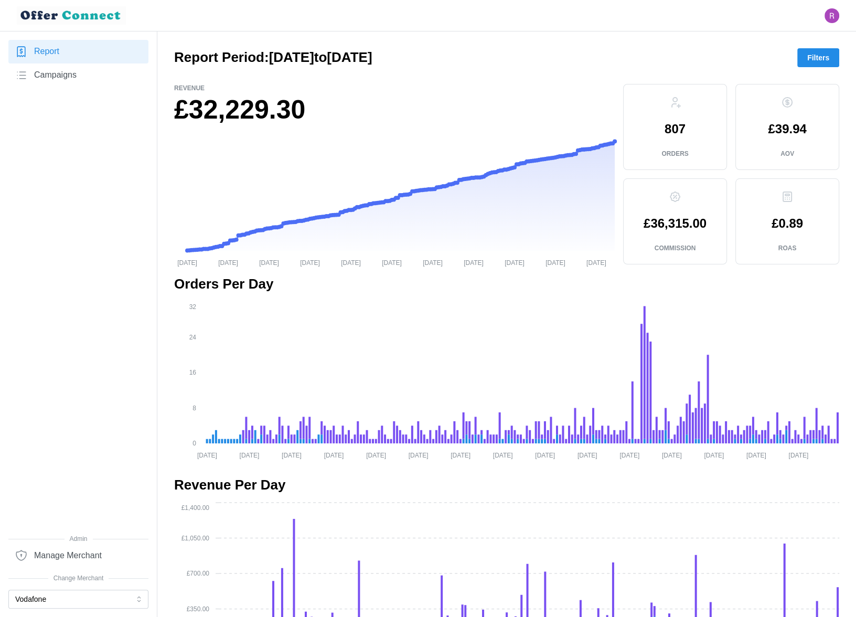
click at [809, 56] on span "Filters" at bounding box center [818, 58] width 22 height 18
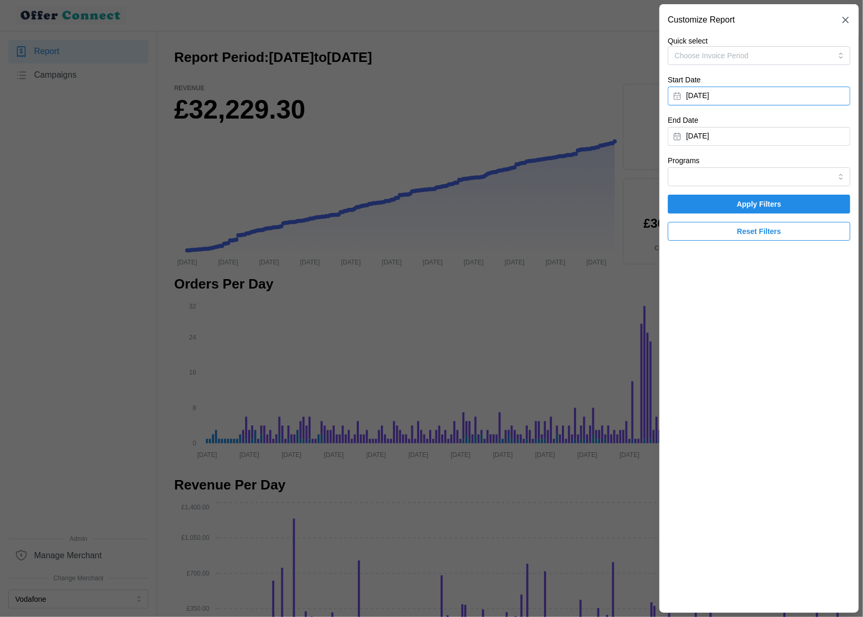
click at [785, 97] on button "January 1, 2025" at bounding box center [759, 96] width 182 height 19
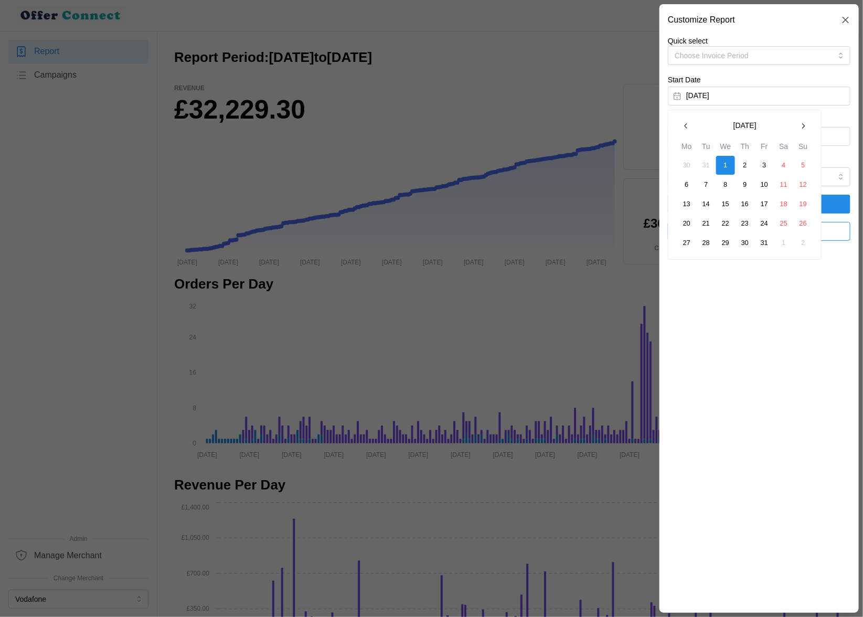
click at [803, 128] on icon "button" at bounding box center [803, 126] width 8 height 8
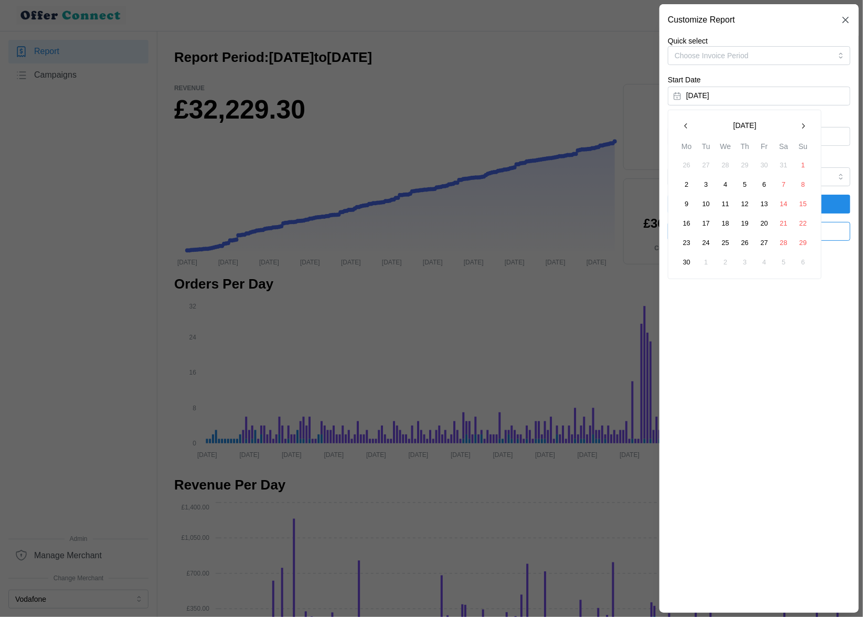
click at [803, 128] on icon "button" at bounding box center [803, 126] width 8 height 8
click at [767, 166] on button "1" at bounding box center [764, 165] width 19 height 19
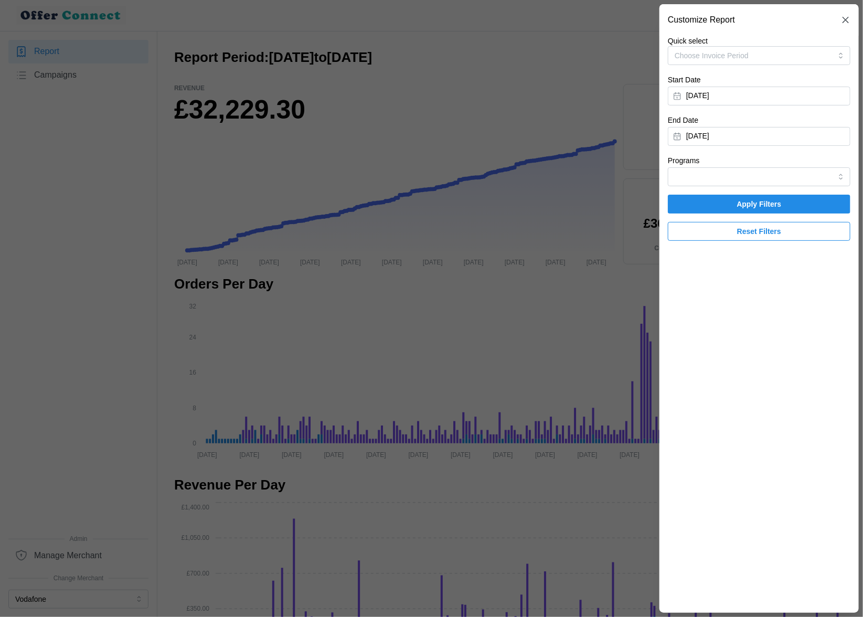
click at [746, 203] on span "Apply Filters" at bounding box center [759, 204] width 45 height 18
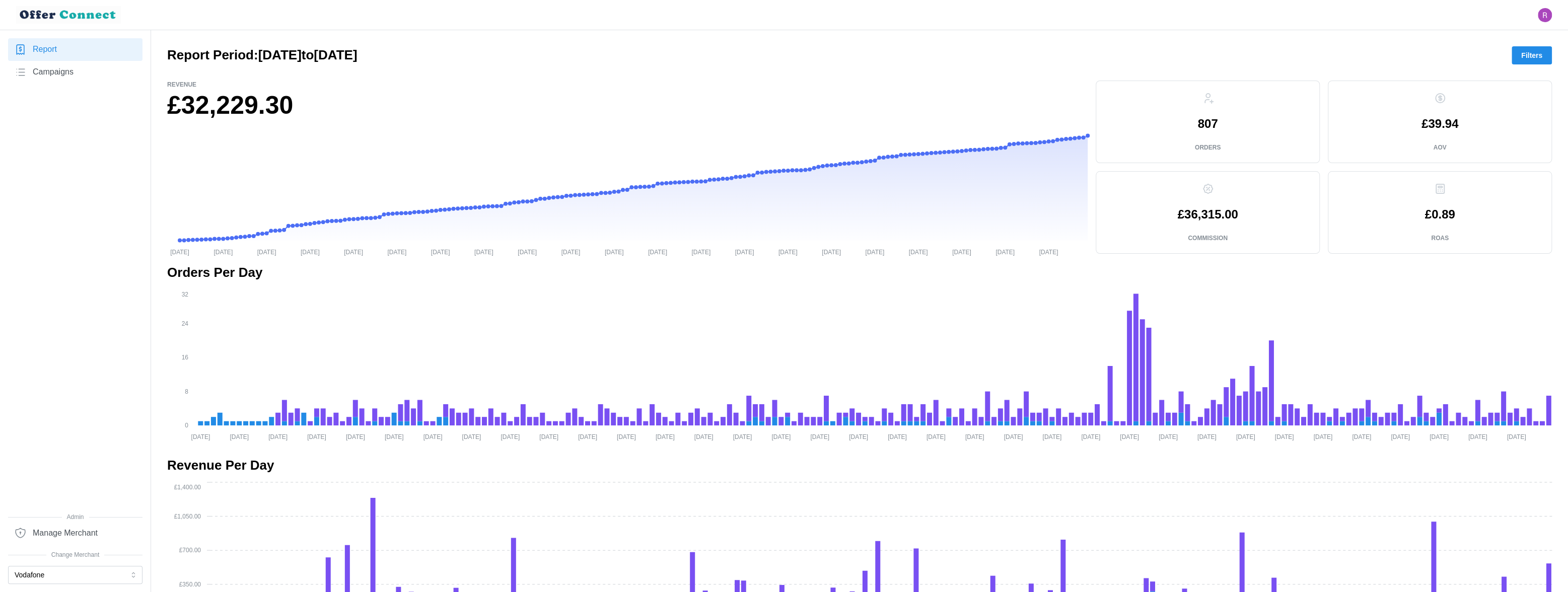
click at [70, 65] on link "Campaigns" at bounding box center [75, 72] width 134 height 23
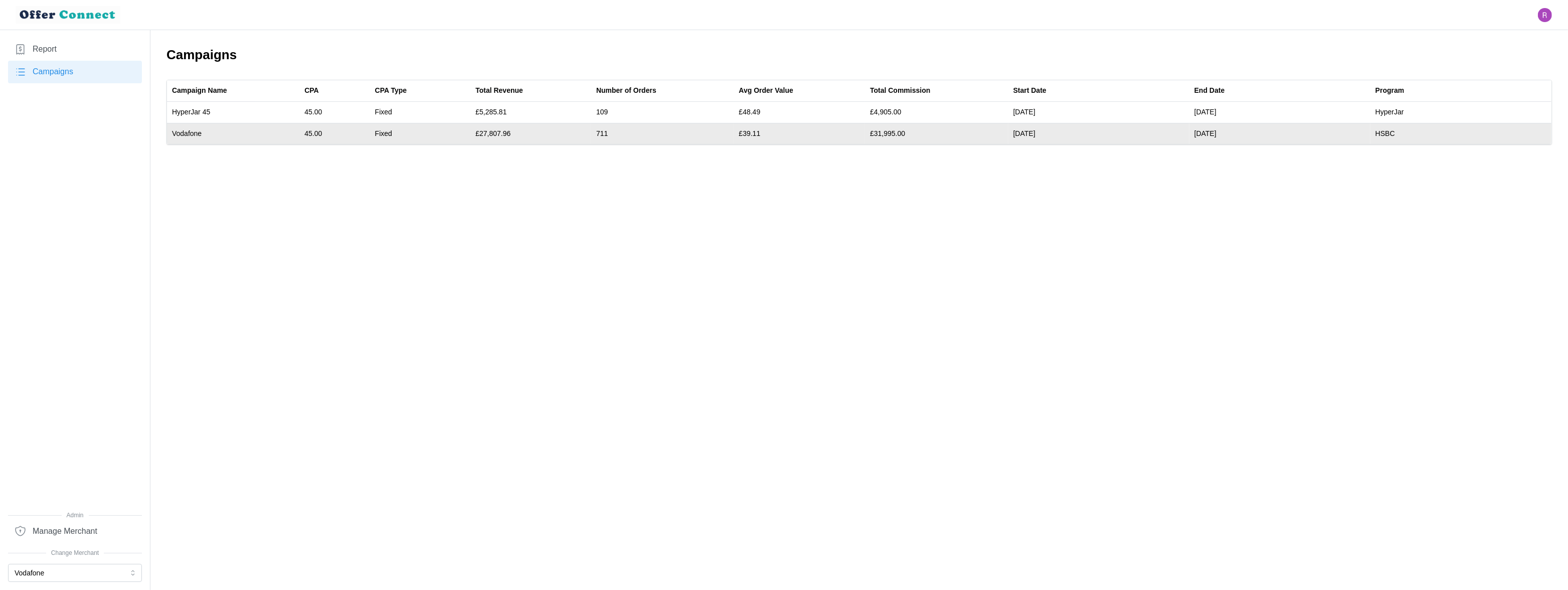
click at [187, 135] on td "Vodafone" at bounding box center [233, 133] width 132 height 21
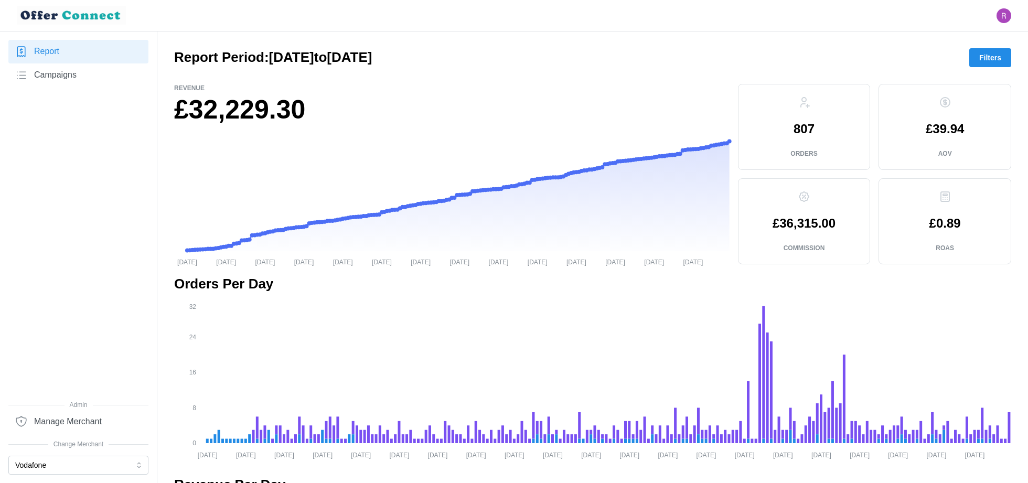
click at [65, 63] on link "Campaigns" at bounding box center [78, 75] width 140 height 24
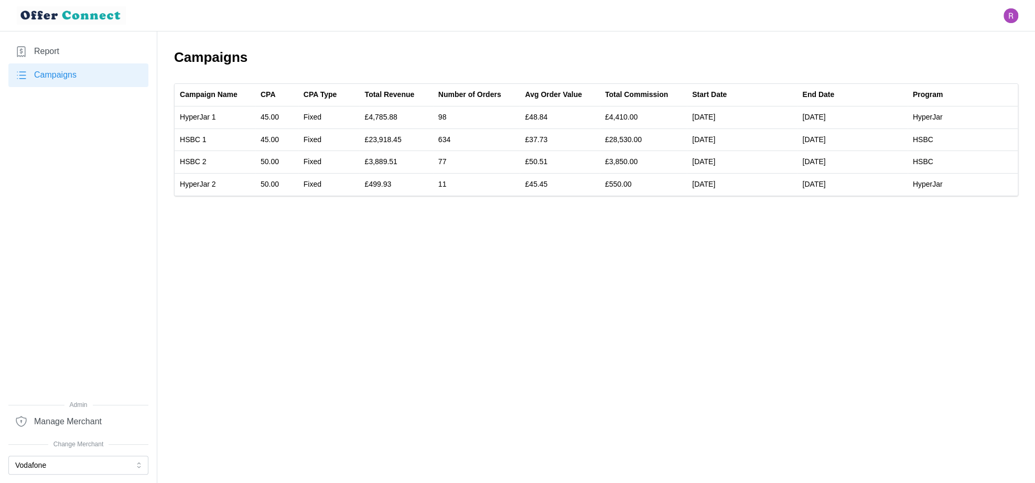
click at [621, 218] on main "Campaigns Campaign Name CPA CPA Type Total Revenue Number of Orders Avg Order V…" at bounding box center [517, 241] width 1035 height 483
click at [744, 210] on main "Campaigns Campaign Name CPA CPA Type Total Revenue Number of Orders Avg Order V…" at bounding box center [517, 241] width 1035 height 483
click at [594, 258] on main "Campaigns Campaign Name CPA CPA Type Total Revenue Number of Orders Avg Order V…" at bounding box center [517, 241] width 1035 height 483
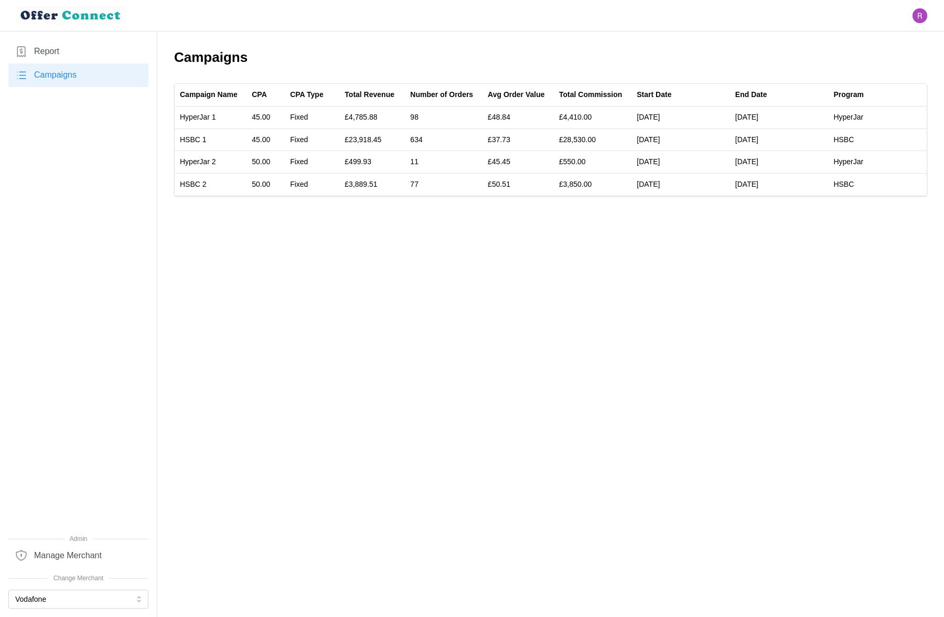
click at [758, 206] on main "Campaigns Campaign Name CPA CPA Type Total Revenue Number of Orders Avg Order V…" at bounding box center [472, 308] width 944 height 617
click at [319, 211] on main "Campaigns Campaign Name CPA CPA Type Total Revenue Number of Orders Avg Order V…" at bounding box center [472, 308] width 944 height 617
